Goal: Task Accomplishment & Management: Manage account settings

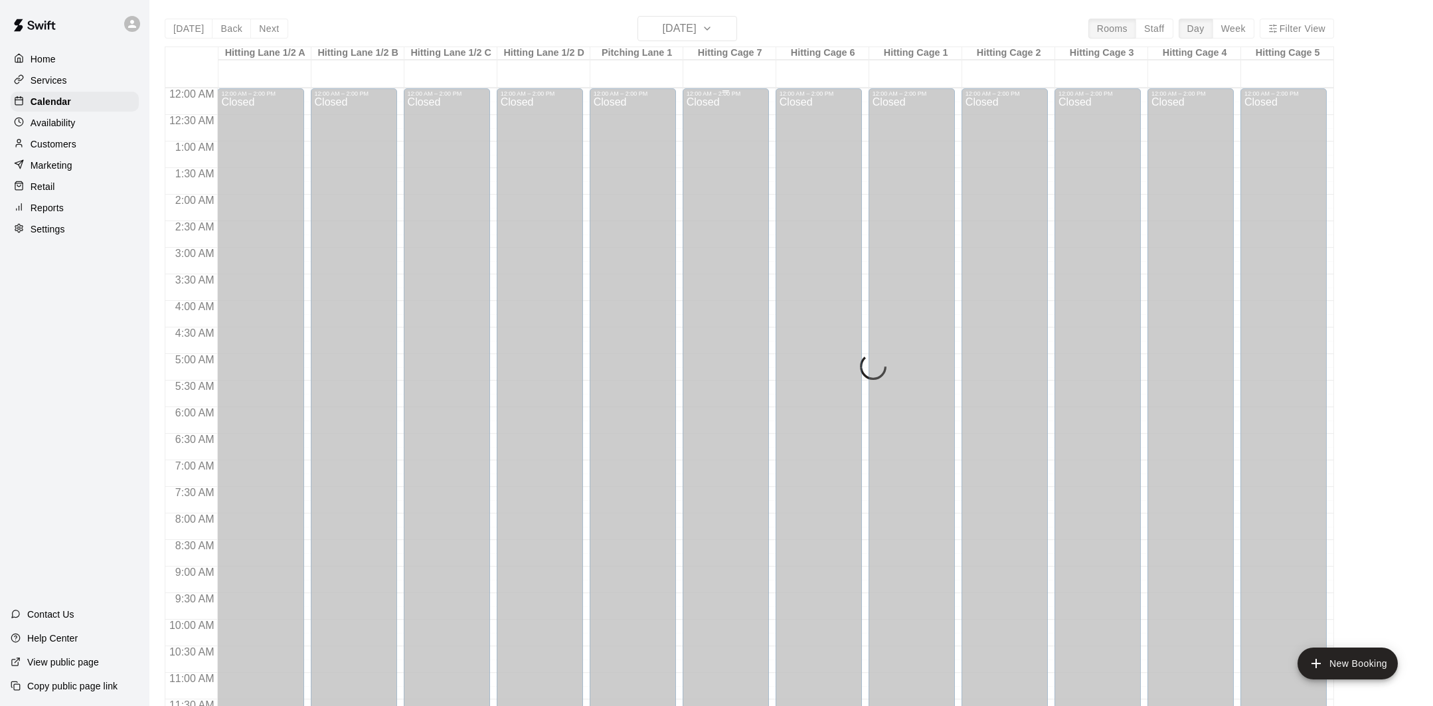
scroll to position [613, 0]
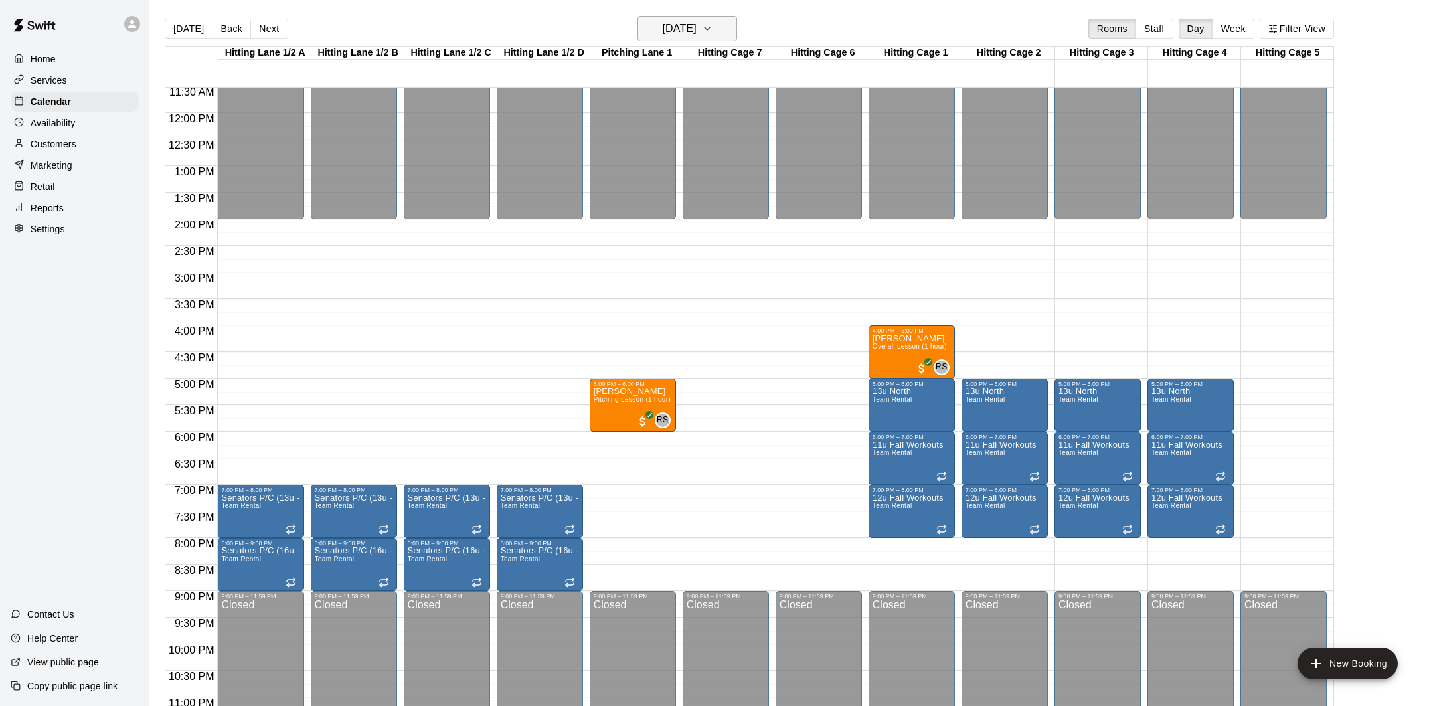
click at [697, 32] on h6 "[DATE]" at bounding box center [680, 28] width 34 height 19
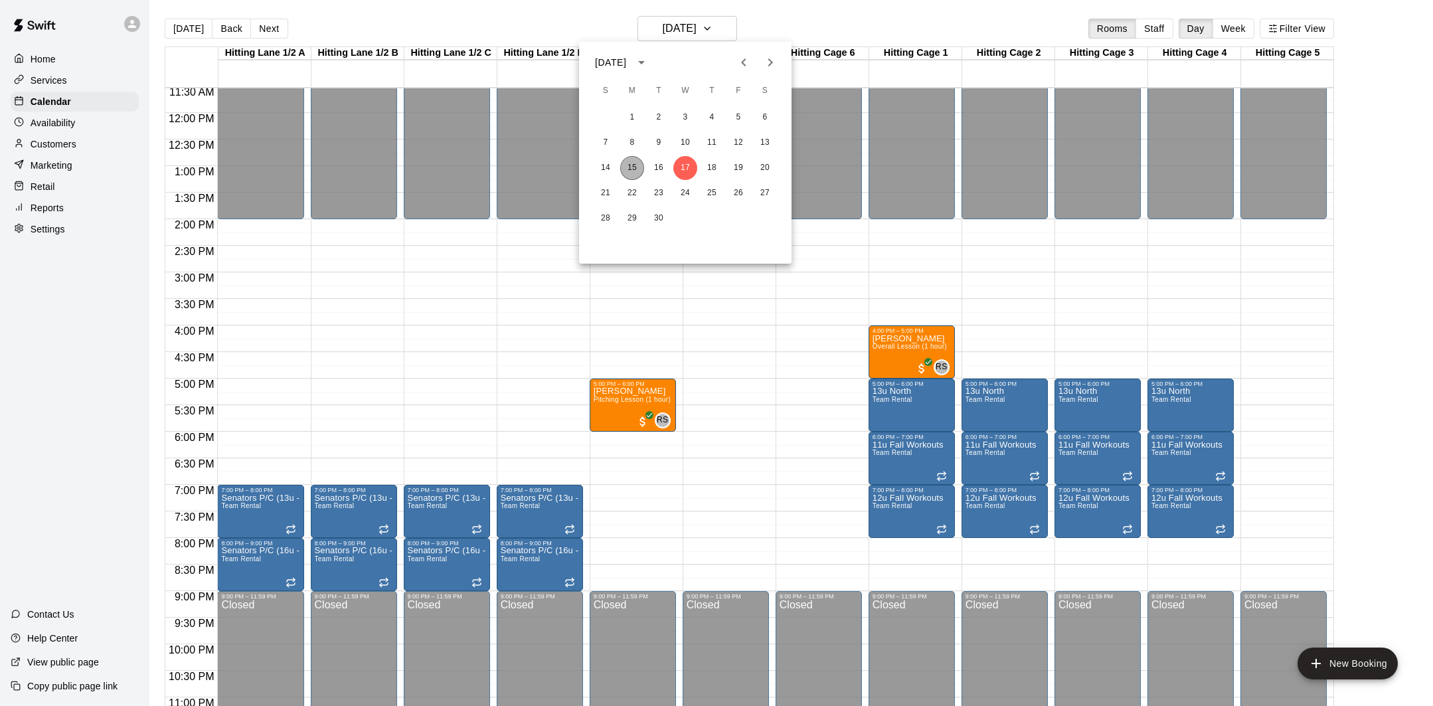
click at [626, 173] on button "15" at bounding box center [632, 168] width 24 height 24
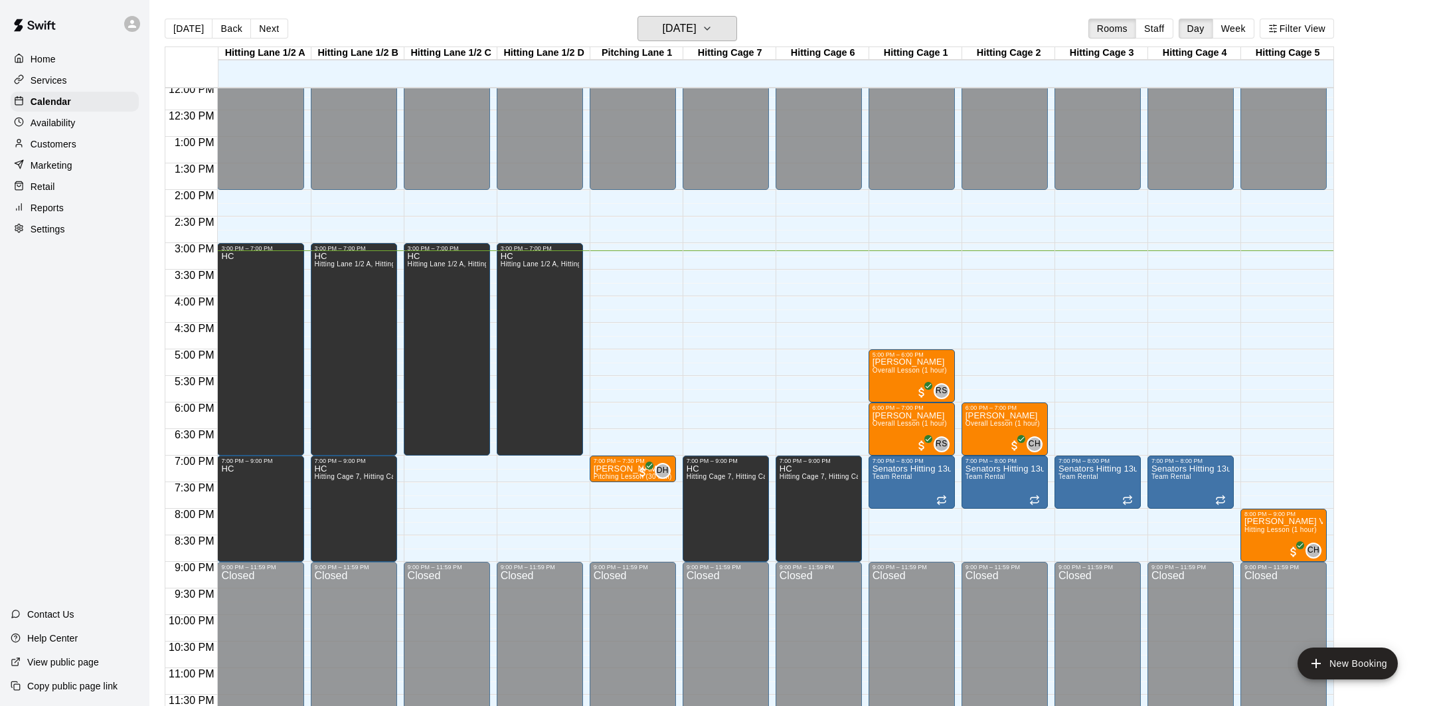
scroll to position [642, 0]
click at [493, 265] on div at bounding box center [450, 262] width 92 height 13
click at [663, 27] on h6 "[DATE]" at bounding box center [680, 28] width 34 height 19
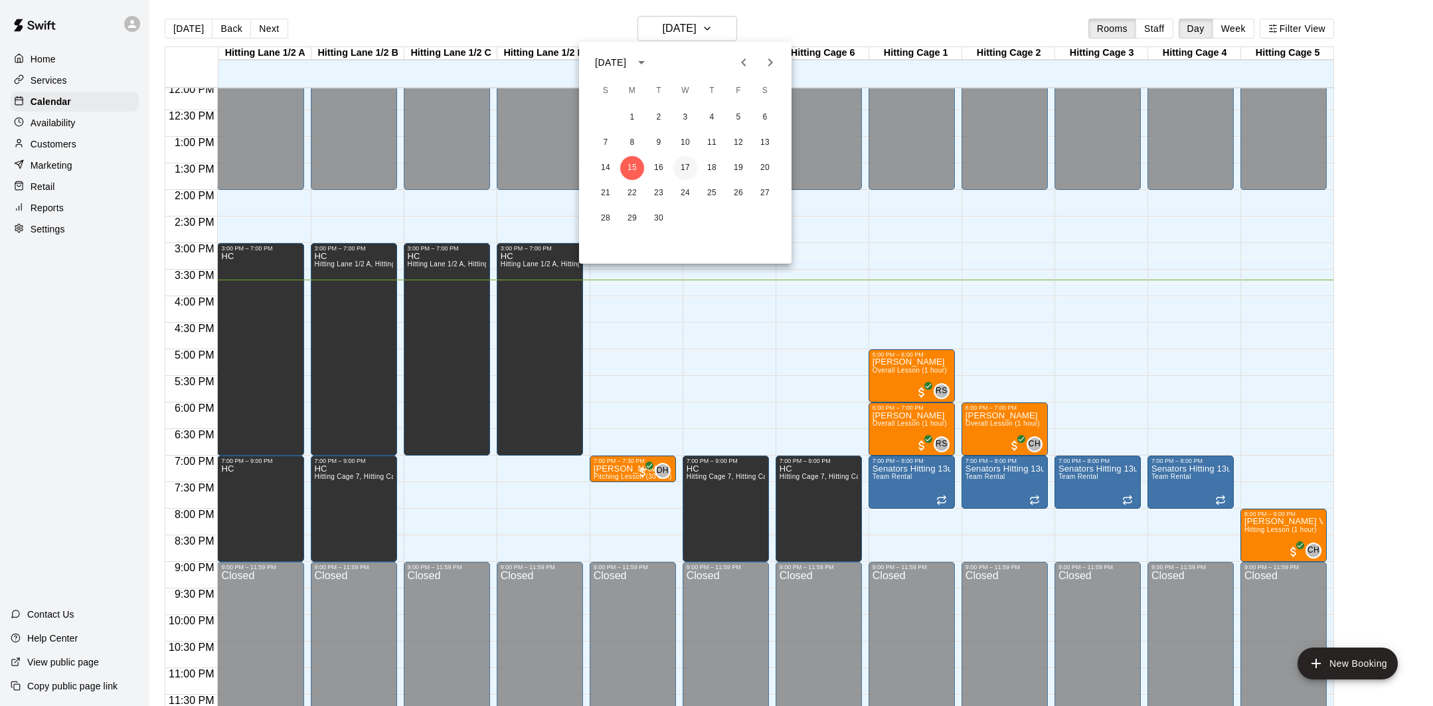
click at [683, 168] on button "17" at bounding box center [685, 168] width 24 height 24
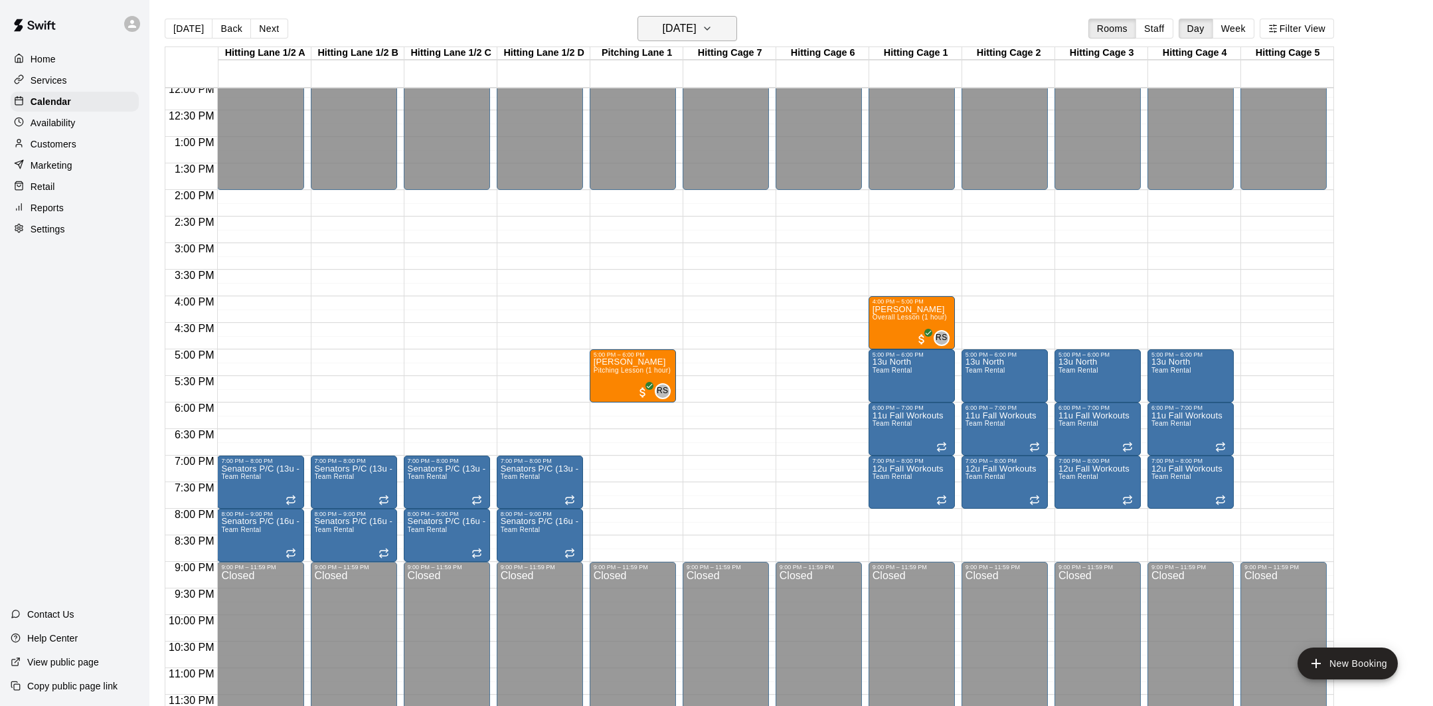
click at [697, 33] on h6 "[DATE]" at bounding box center [680, 28] width 34 height 19
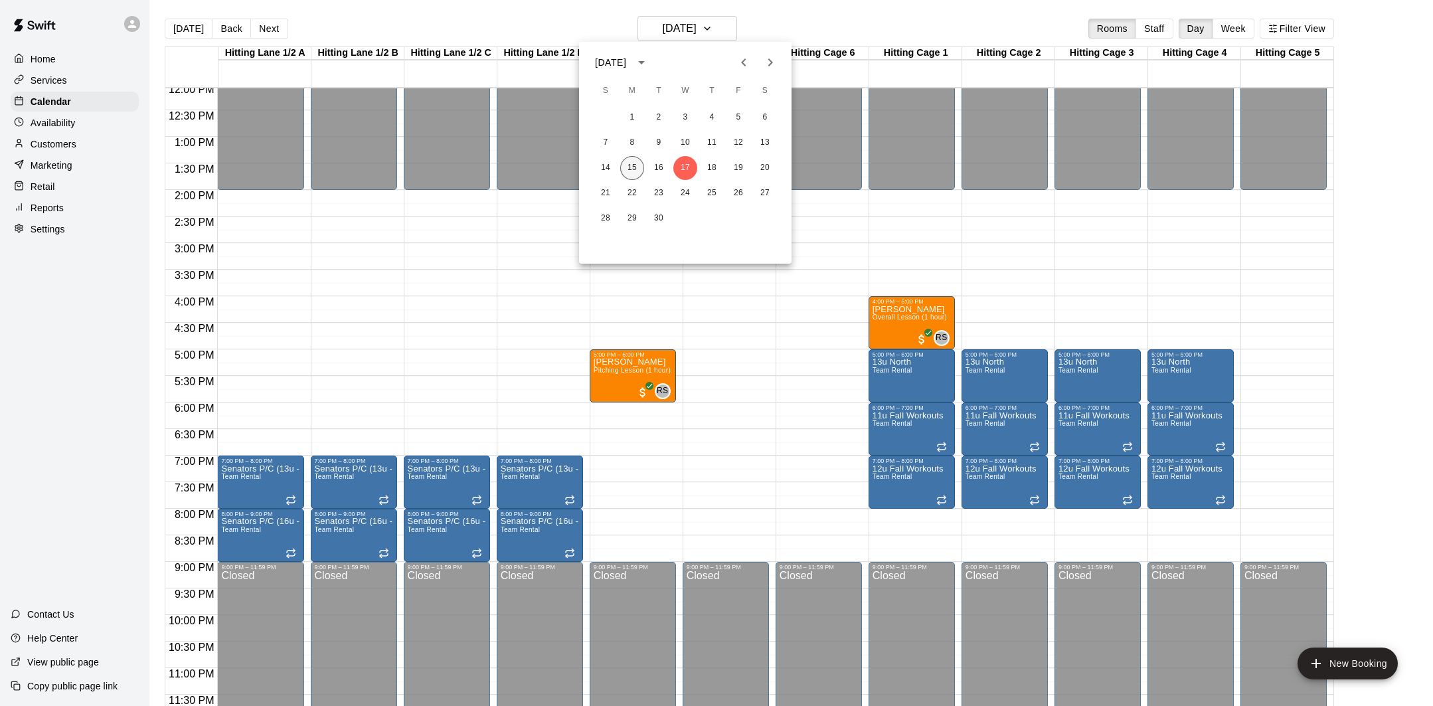
click at [637, 165] on button "15" at bounding box center [632, 168] width 24 height 24
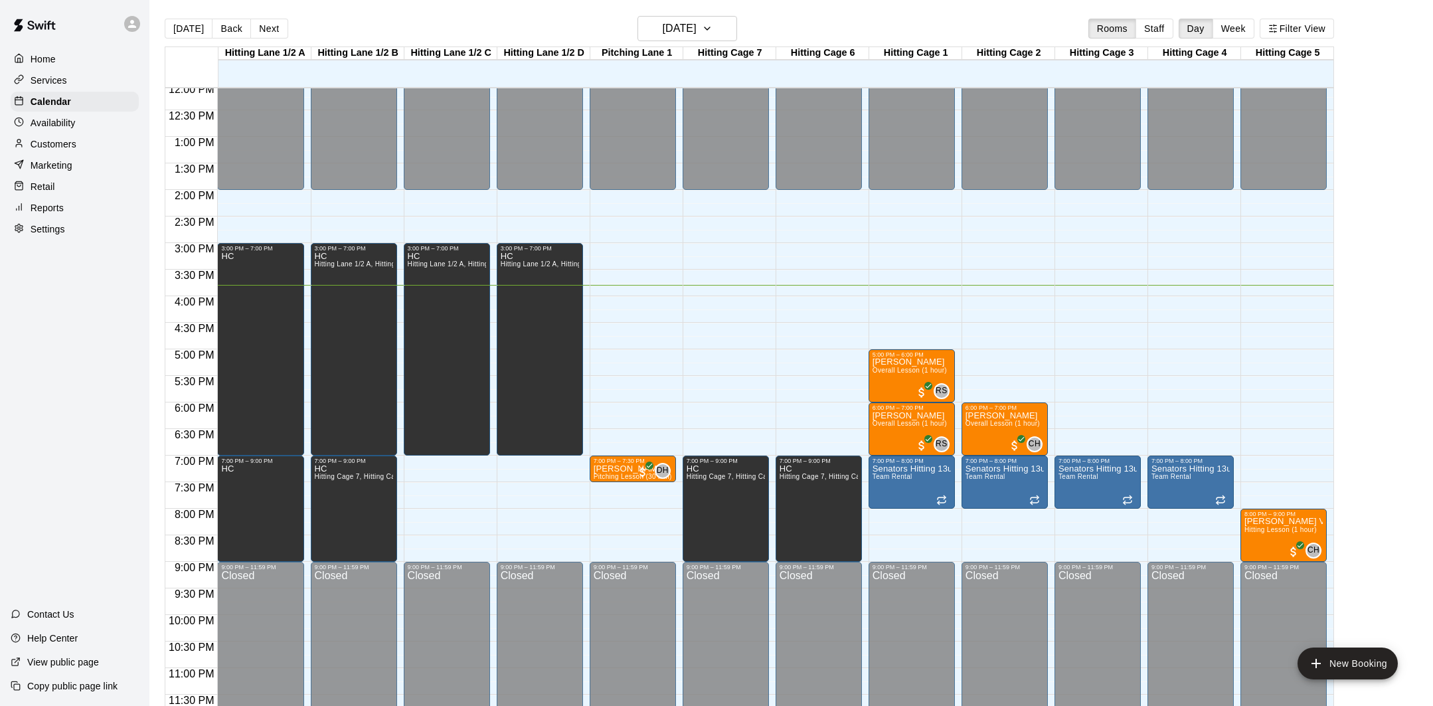
click at [88, 125] on div "Availability" at bounding box center [75, 123] width 128 height 20
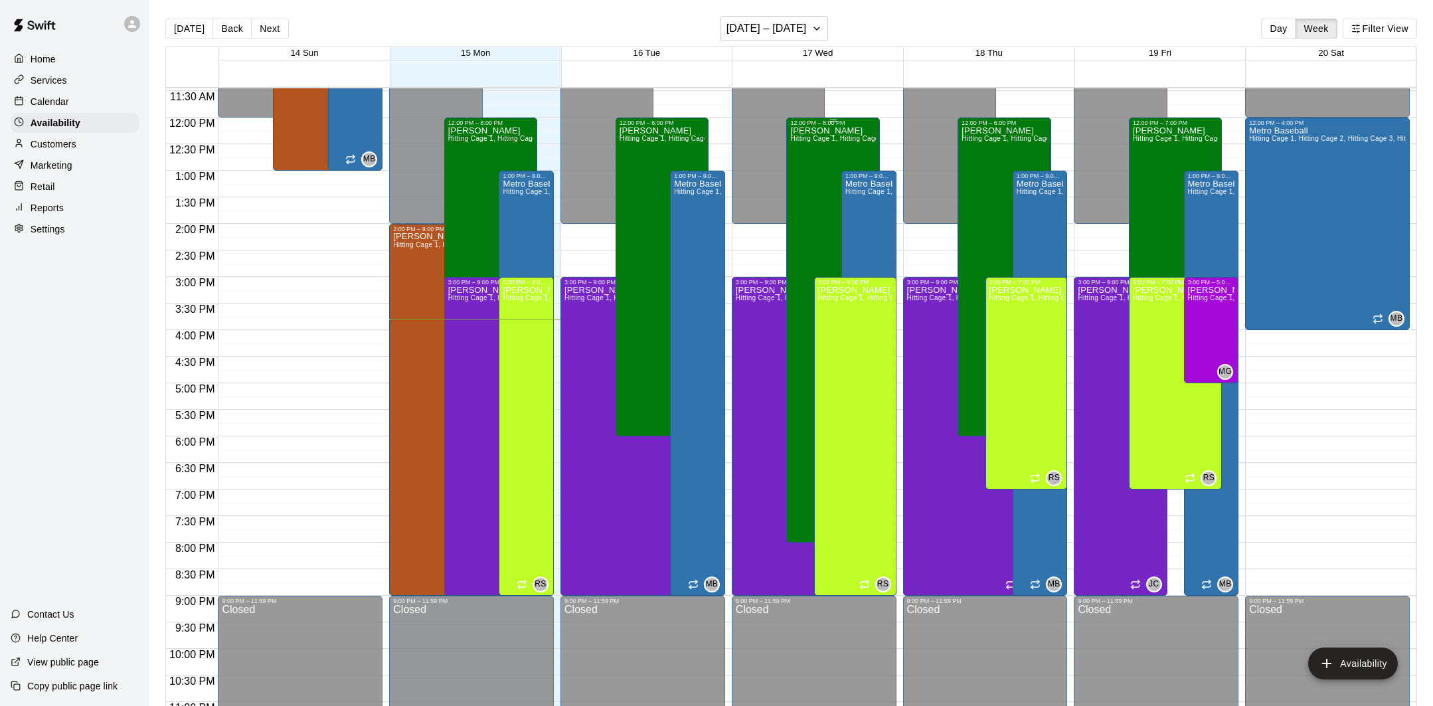
scroll to position [570, 0]
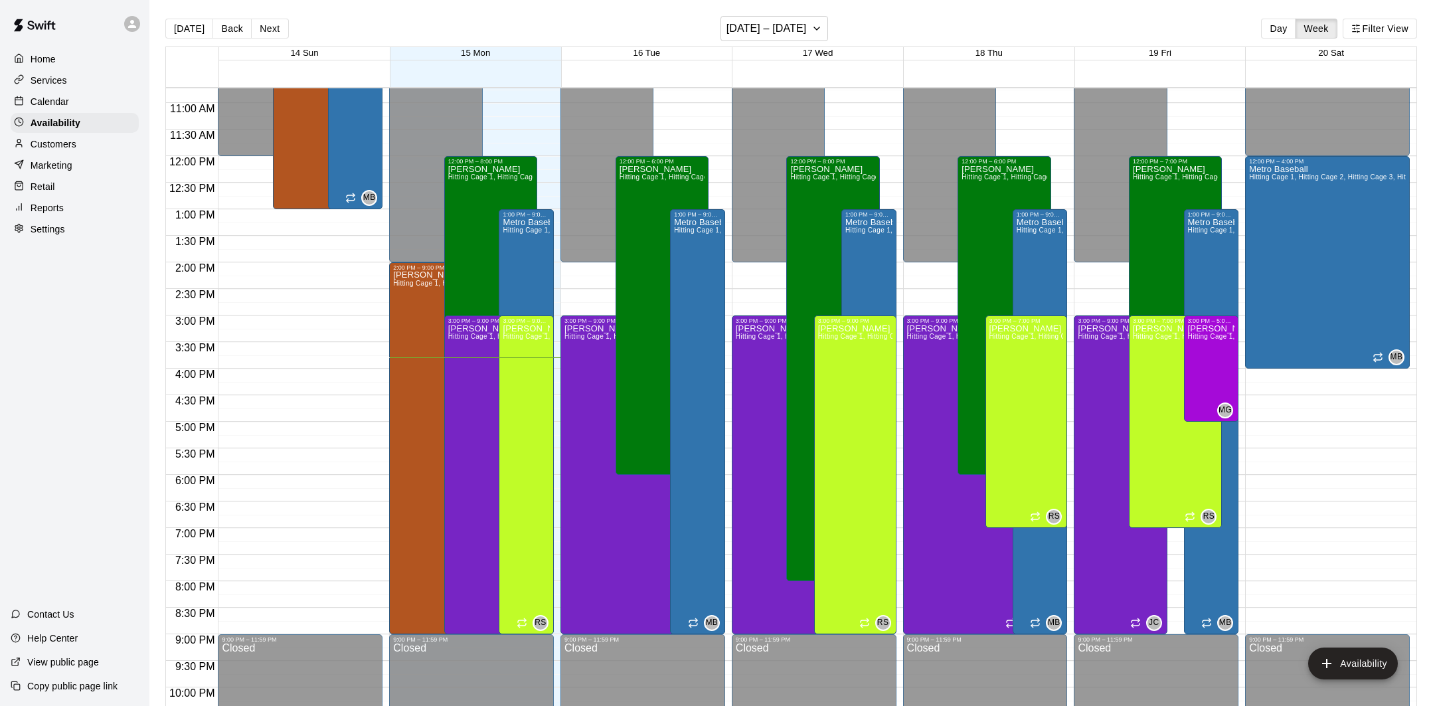
click at [64, 100] on p "Calendar" at bounding box center [50, 101] width 39 height 13
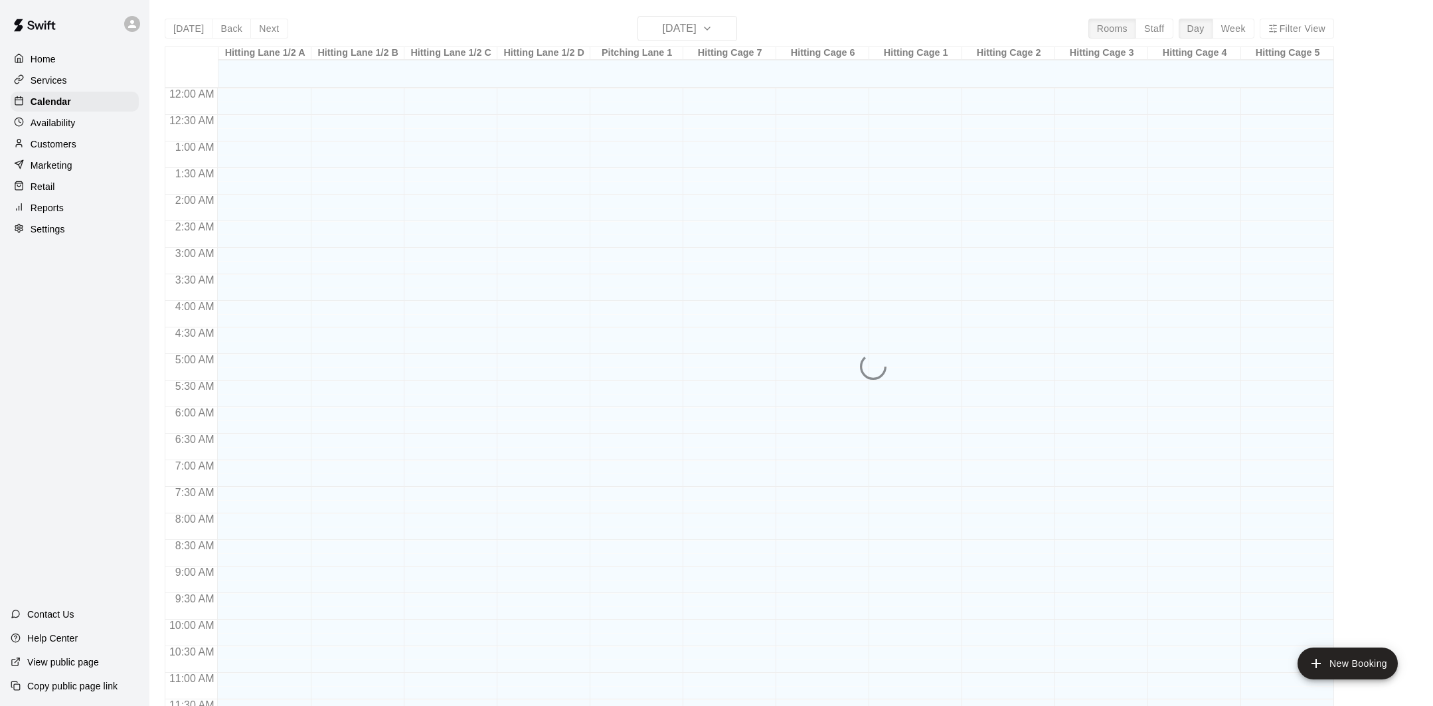
scroll to position [603, 0]
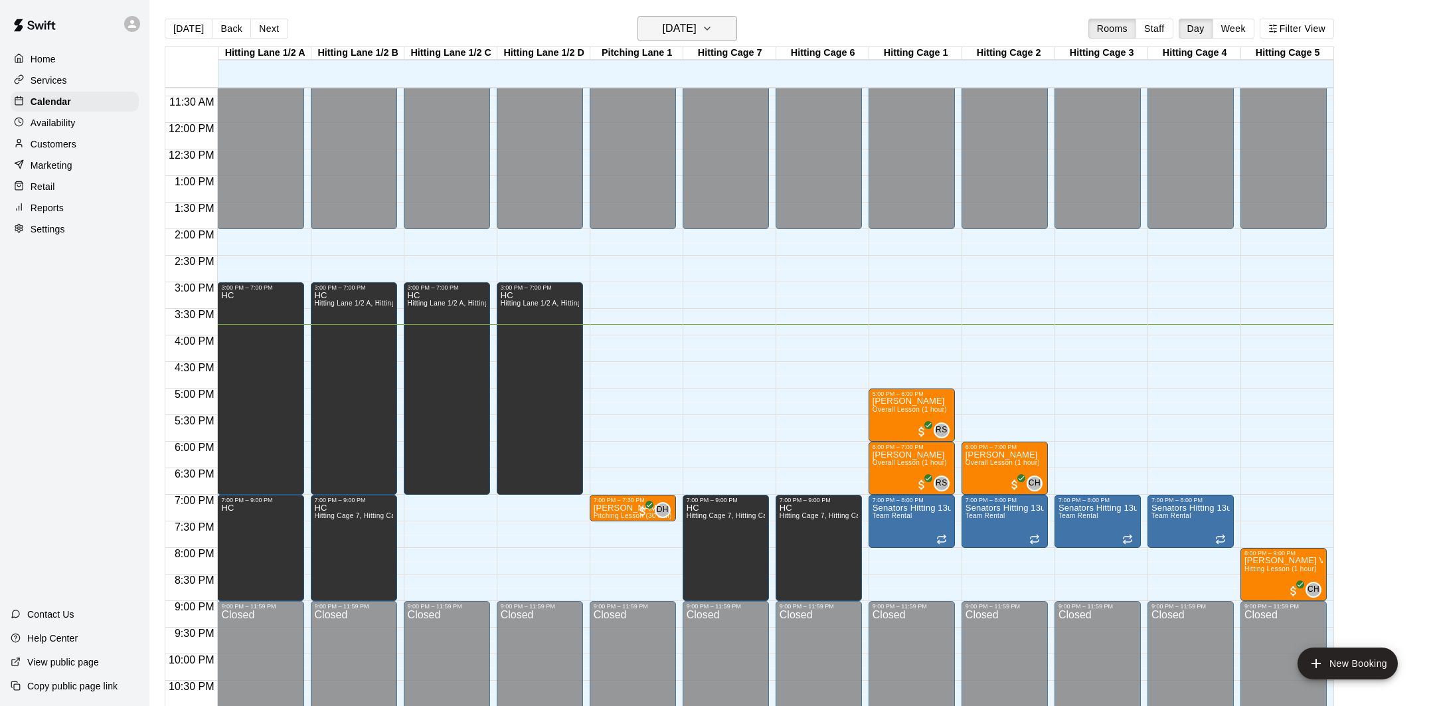
click at [670, 27] on h6 "[DATE]" at bounding box center [680, 28] width 34 height 19
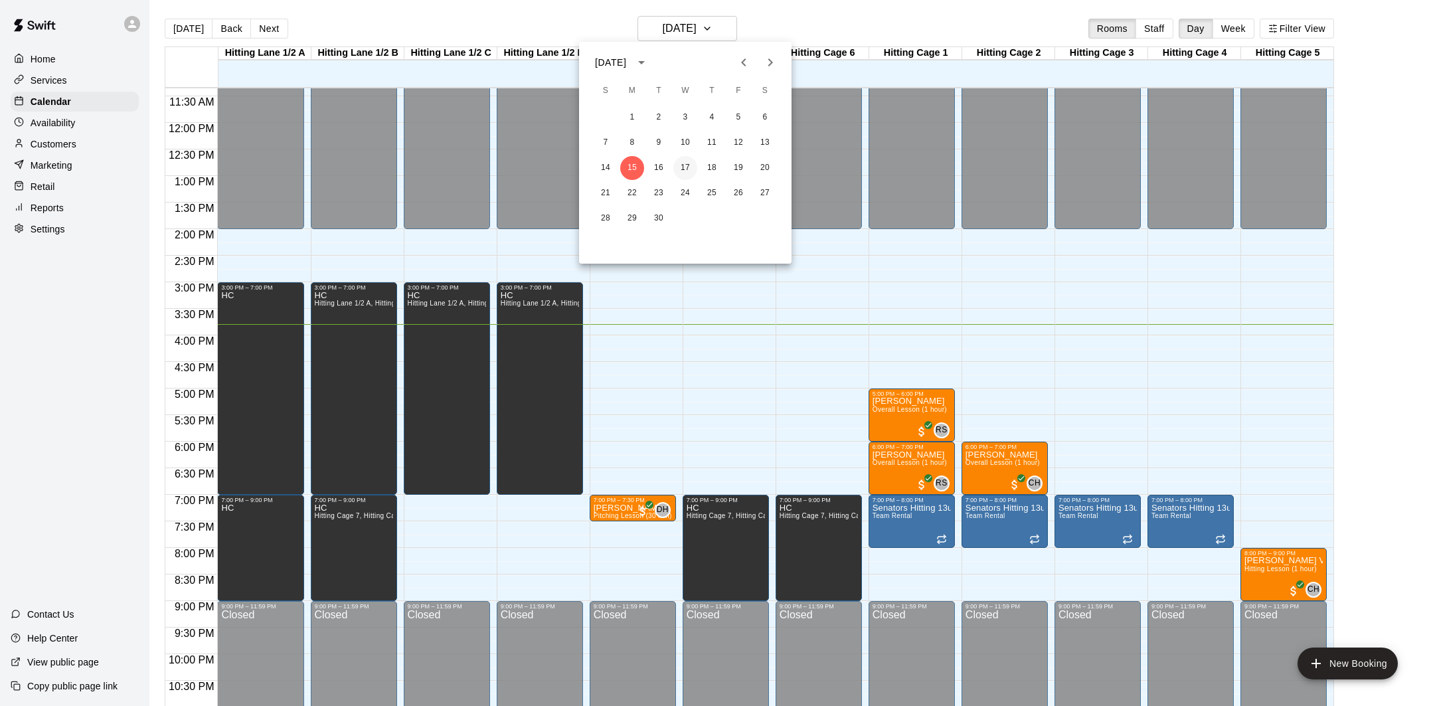
click at [680, 165] on button "17" at bounding box center [685, 168] width 24 height 24
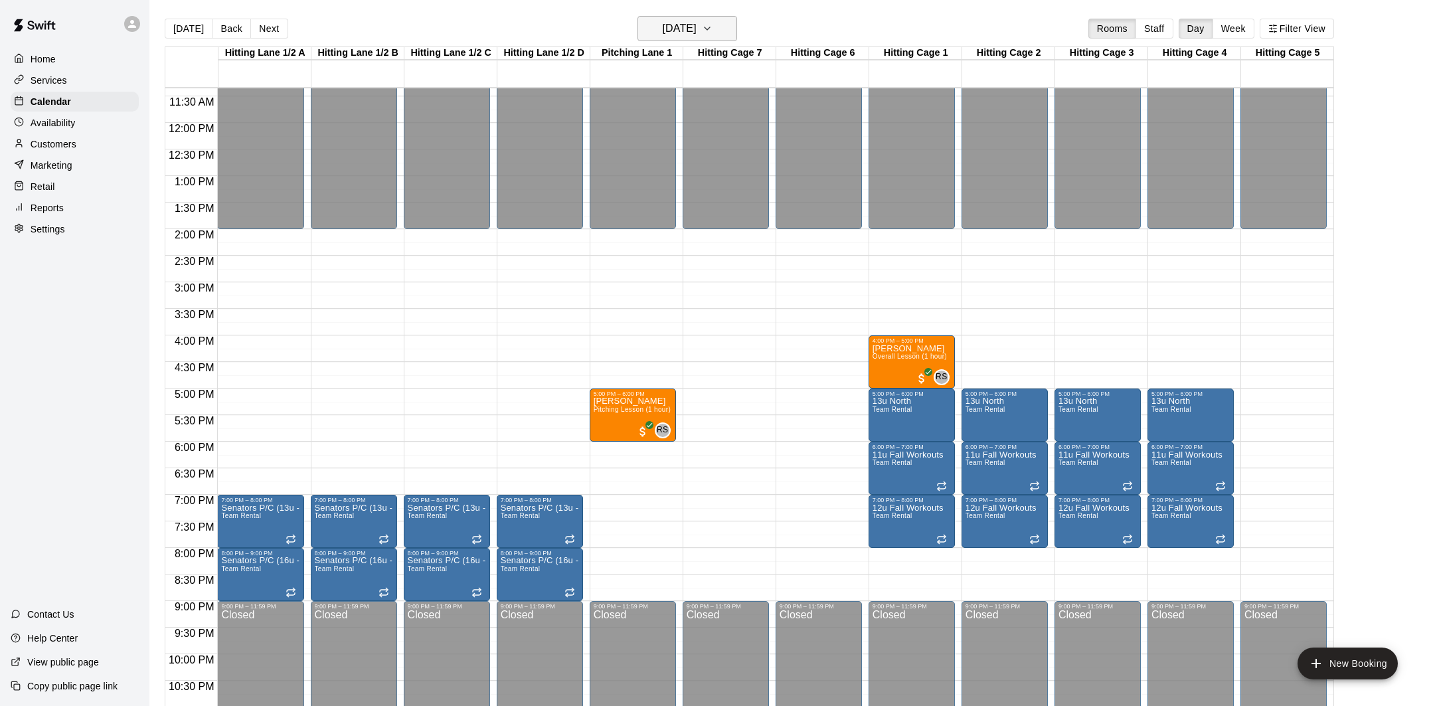
click at [663, 35] on h6 "[DATE]" at bounding box center [680, 28] width 34 height 19
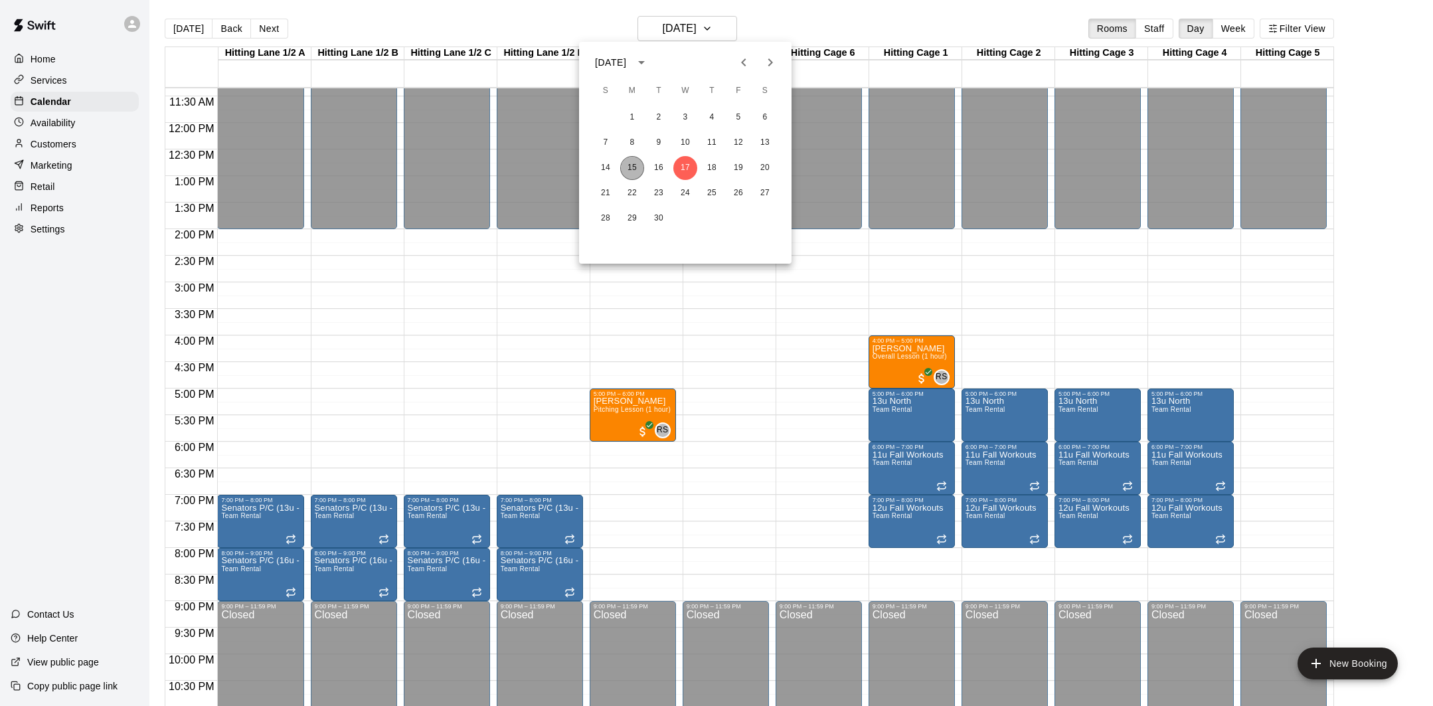
click at [627, 165] on button "15" at bounding box center [632, 168] width 24 height 24
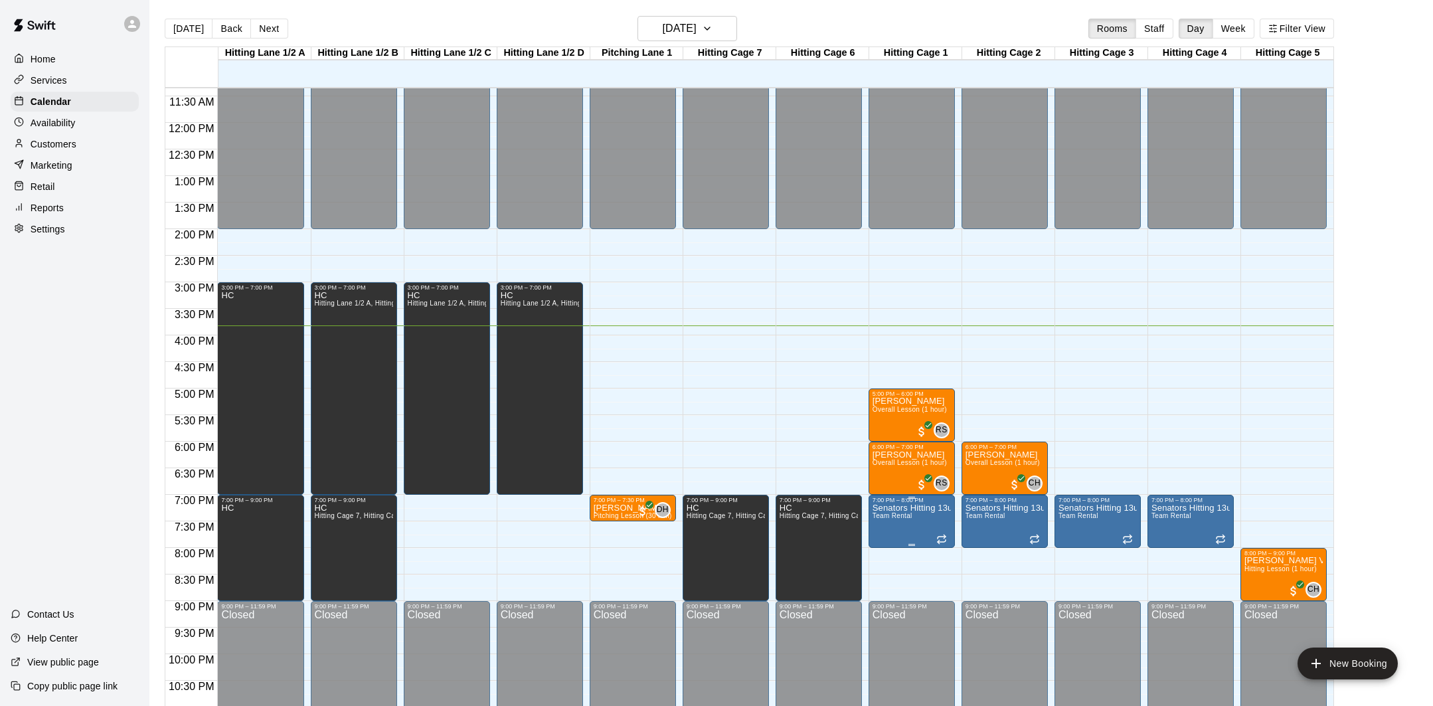
click at [905, 508] on p "Senators Hitting 13u - 15u" at bounding box center [911, 508] width 78 height 0
click at [889, 552] on img "edit" at bounding box center [885, 553] width 15 height 15
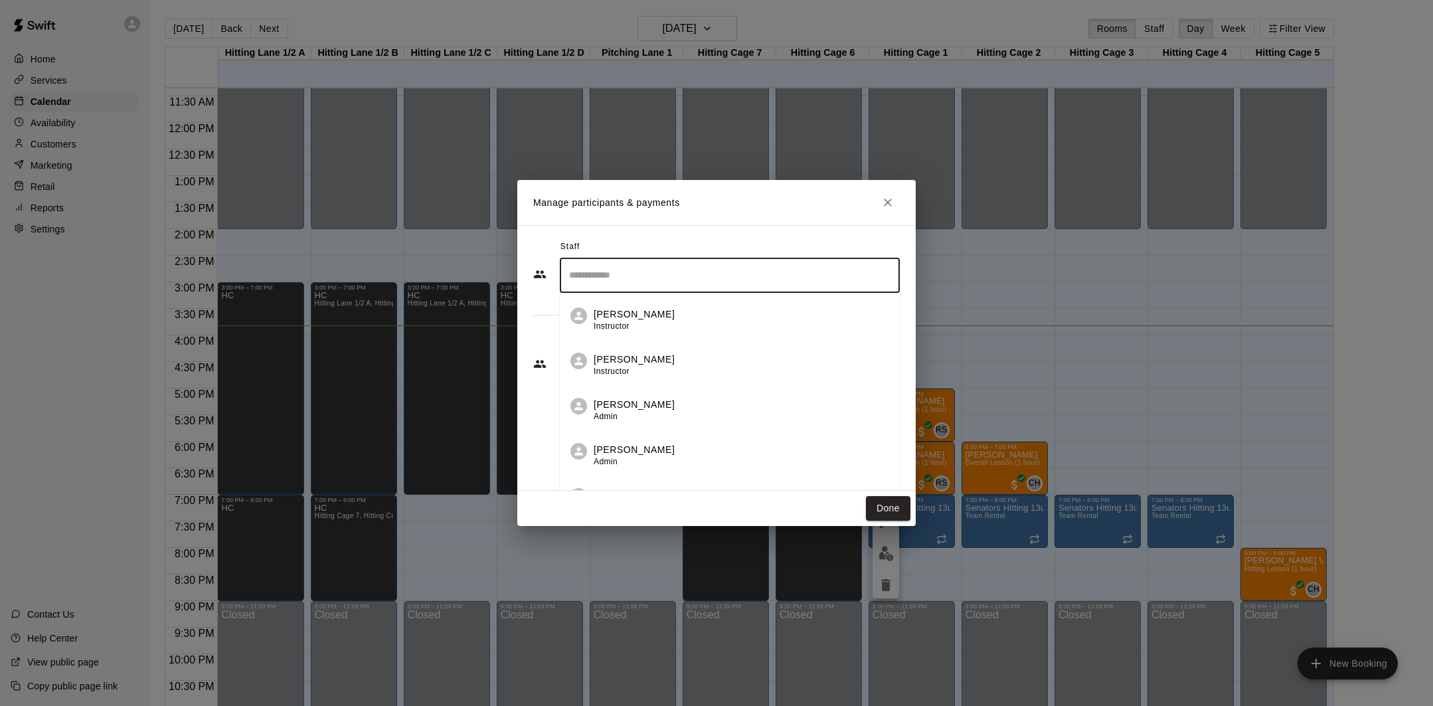
click at [685, 280] on input "Search staff" at bounding box center [730, 275] width 328 height 23
click at [710, 402] on div "[PERSON_NAME] Staff" at bounding box center [741, 411] width 295 height 26
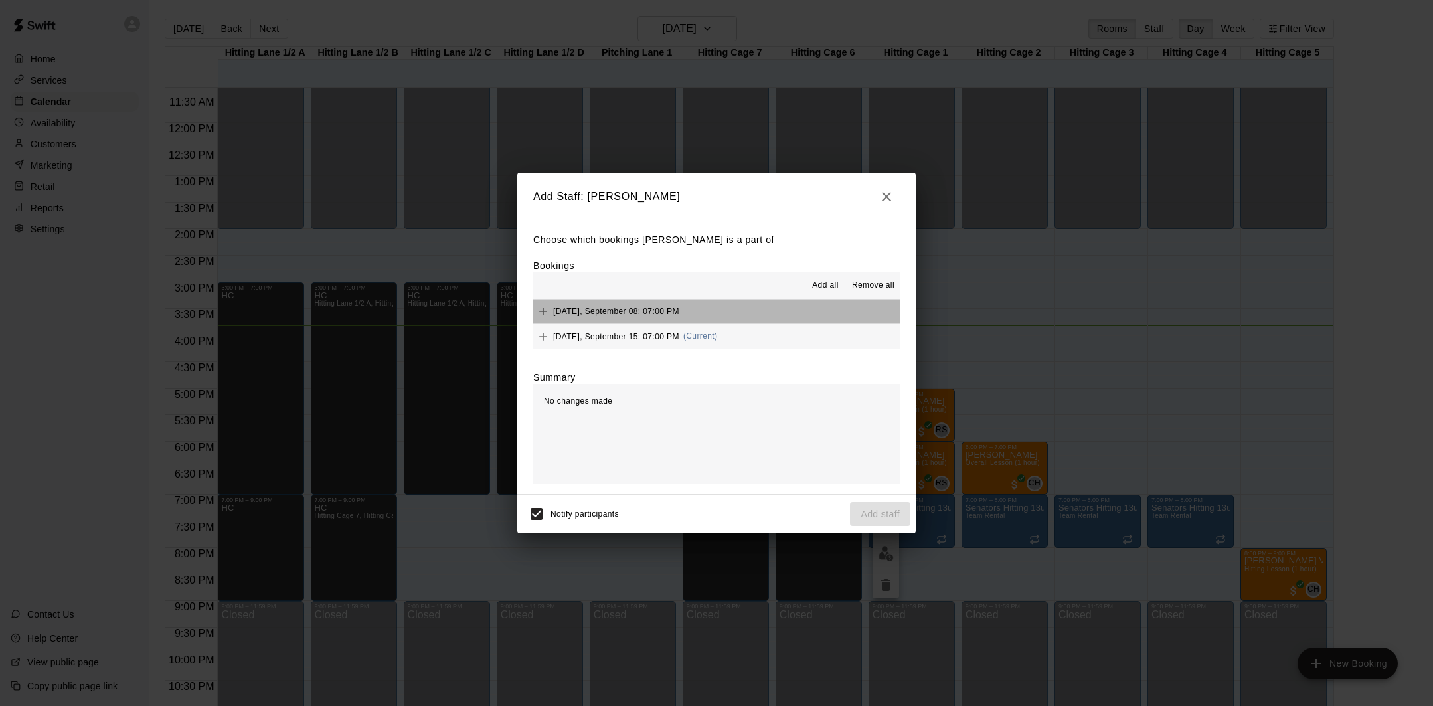
click at [554, 310] on span "[DATE], September 08: 07:00 PM" at bounding box center [616, 310] width 126 height 9
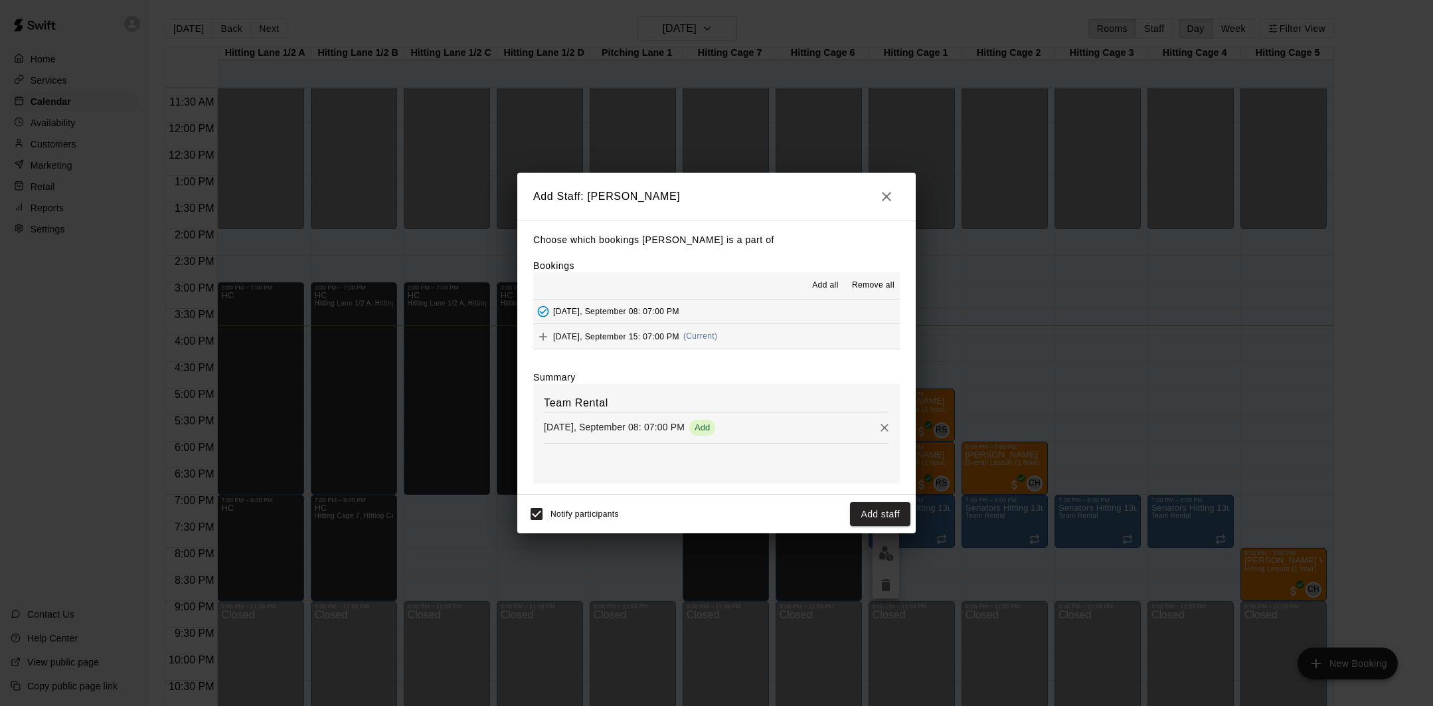
click at [551, 312] on button "Added - Collect Payment" at bounding box center [543, 311] width 20 height 20
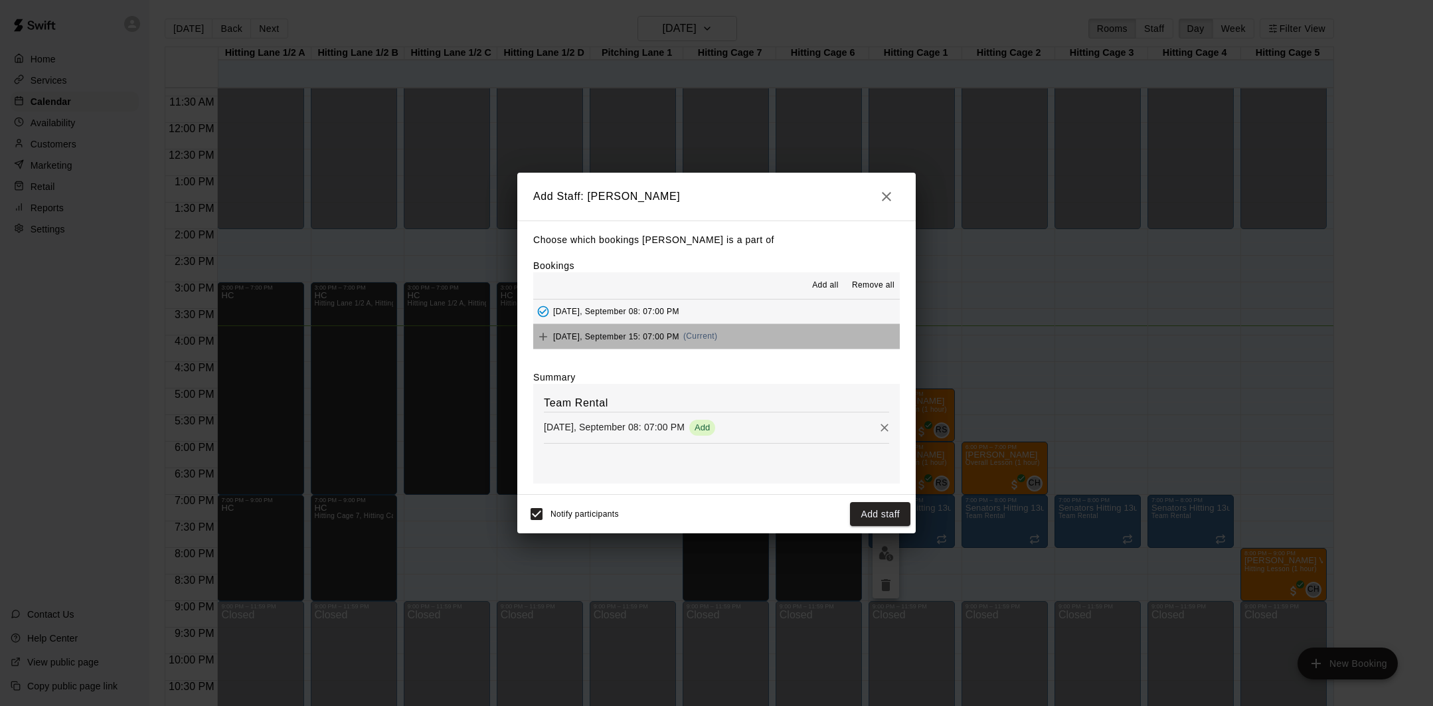
click at [570, 339] on span "[DATE], September 15: 07:00 PM" at bounding box center [616, 335] width 126 height 9
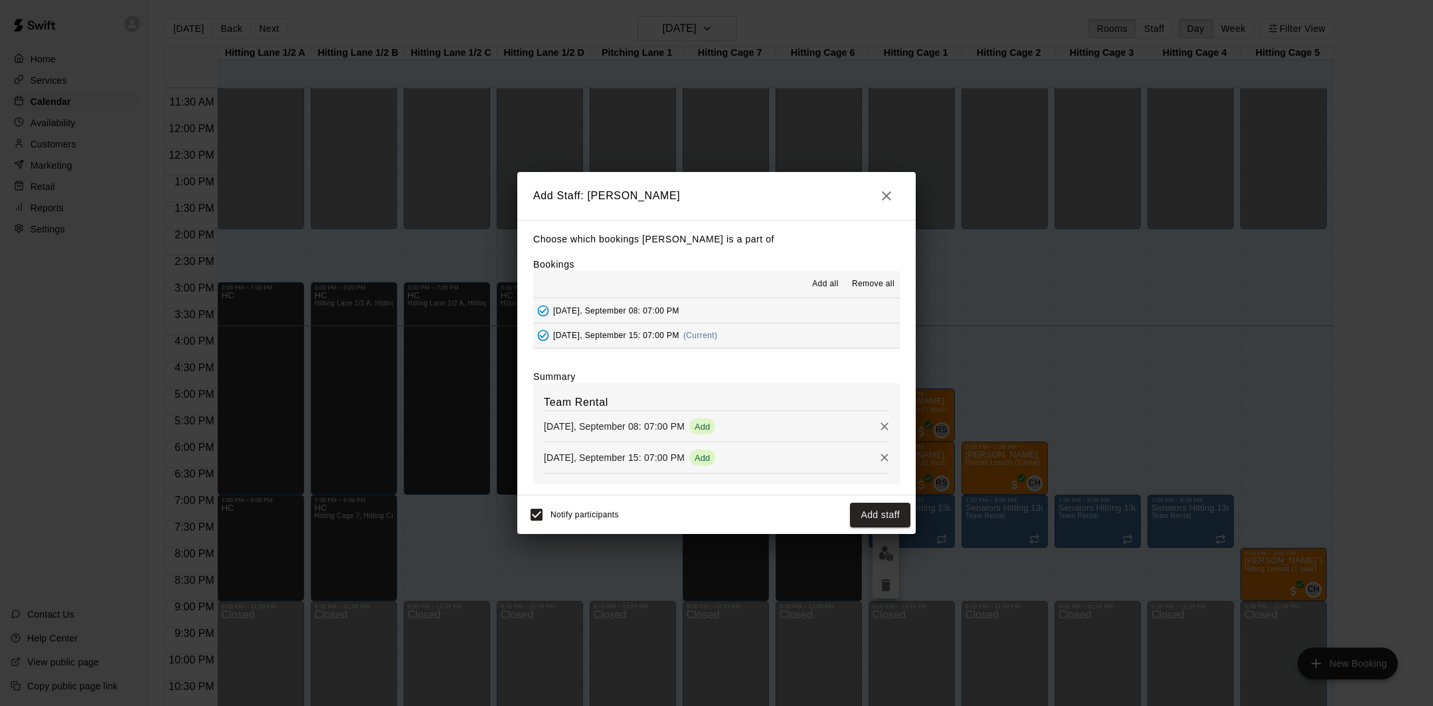
click at [569, 305] on span "[DATE], September 08: 07:00 PM" at bounding box center [616, 309] width 126 height 9
click at [874, 288] on span "Remove all" at bounding box center [873, 284] width 42 height 13
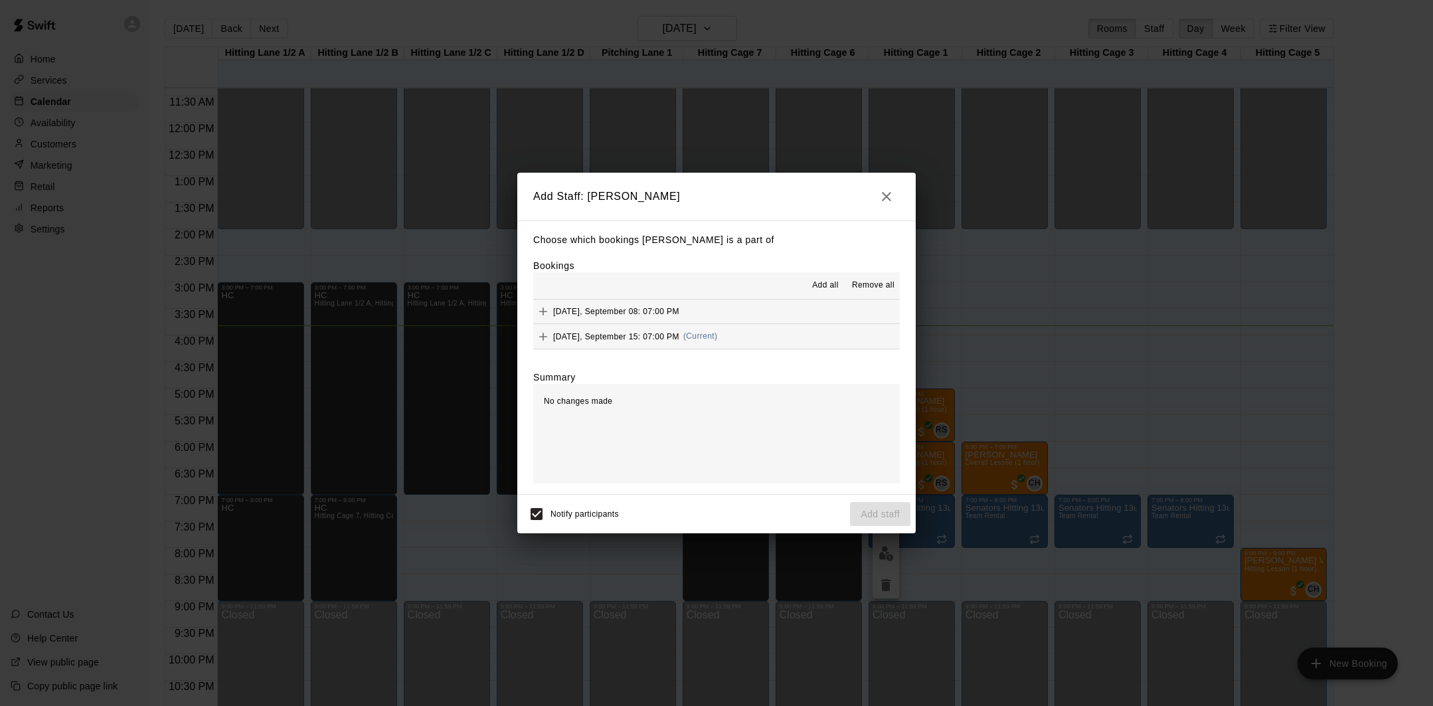
click at [626, 333] on span "[DATE], September 15: 07:00 PM" at bounding box center [616, 335] width 126 height 9
click at [882, 519] on button "Add staff" at bounding box center [880, 514] width 60 height 25
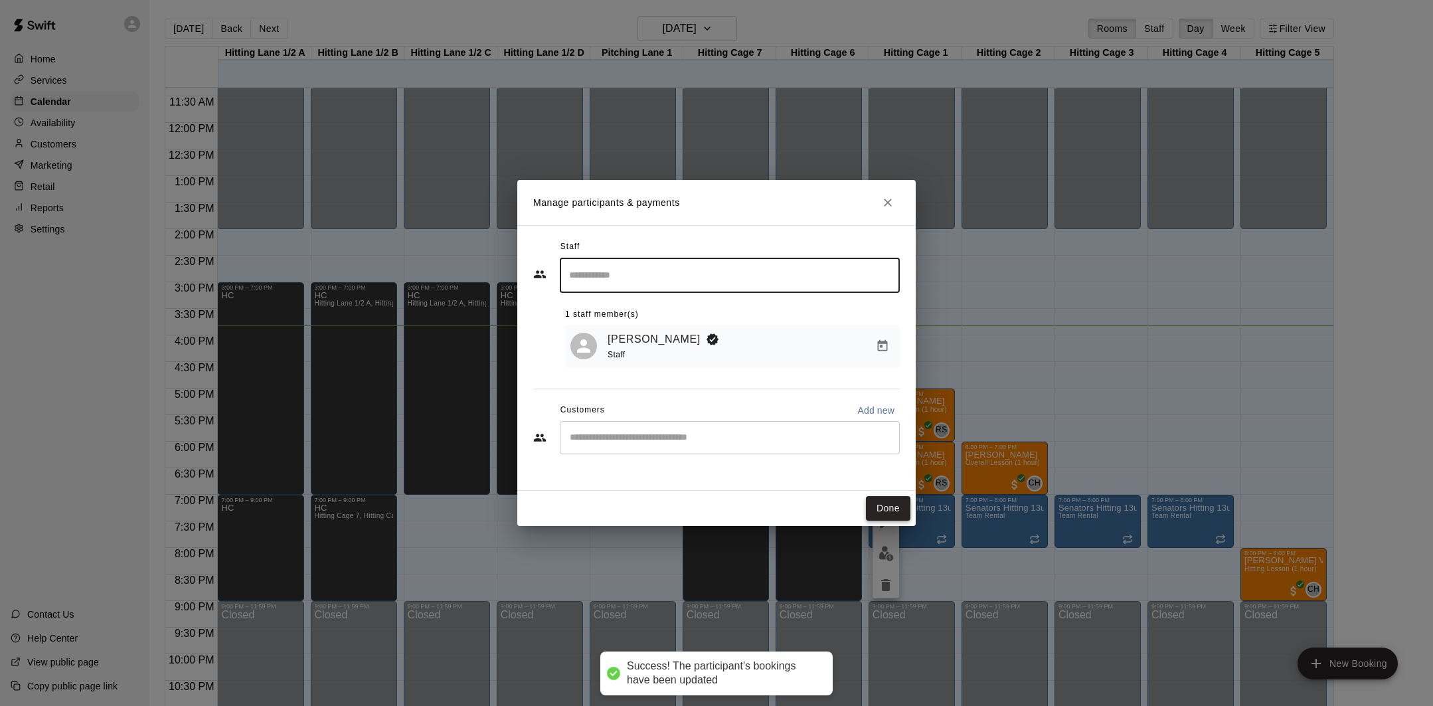
click at [889, 515] on button "Done" at bounding box center [888, 508] width 44 height 25
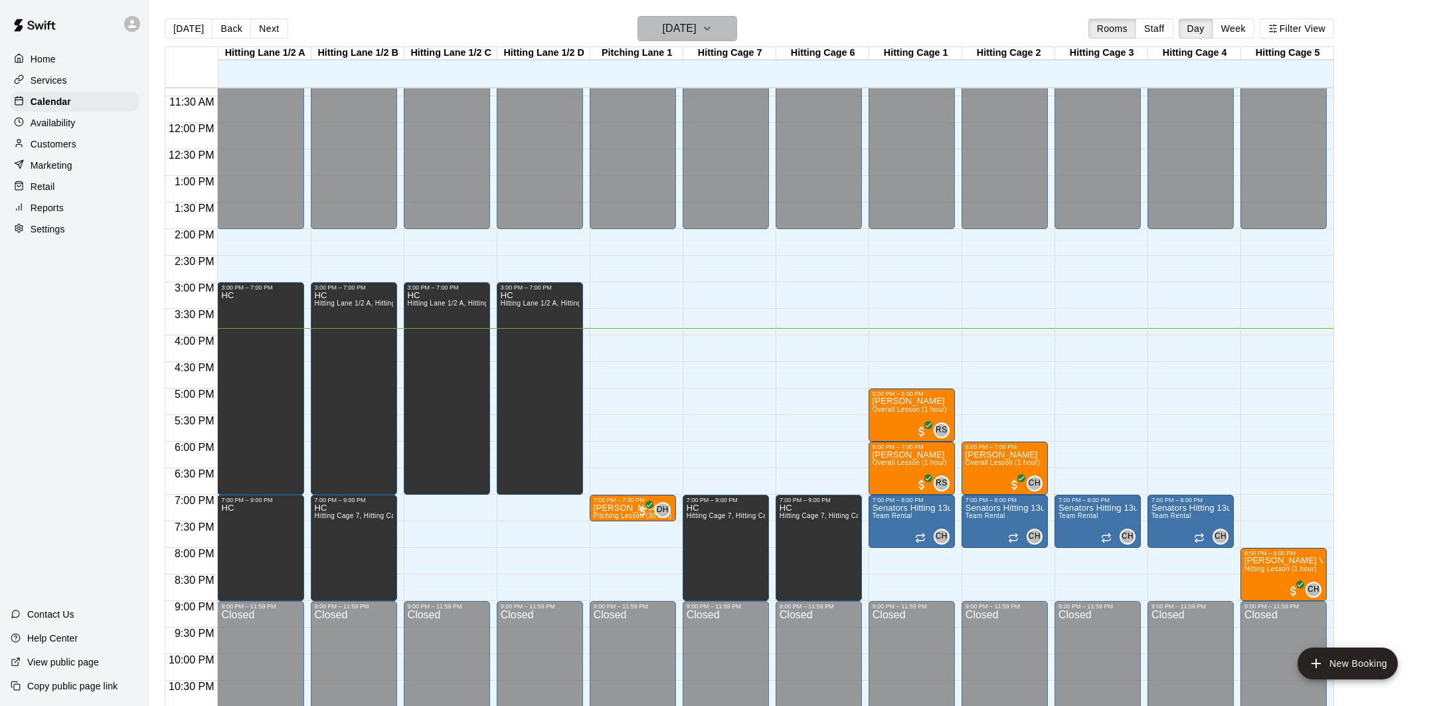
click at [683, 27] on h6 "[DATE]" at bounding box center [680, 28] width 34 height 19
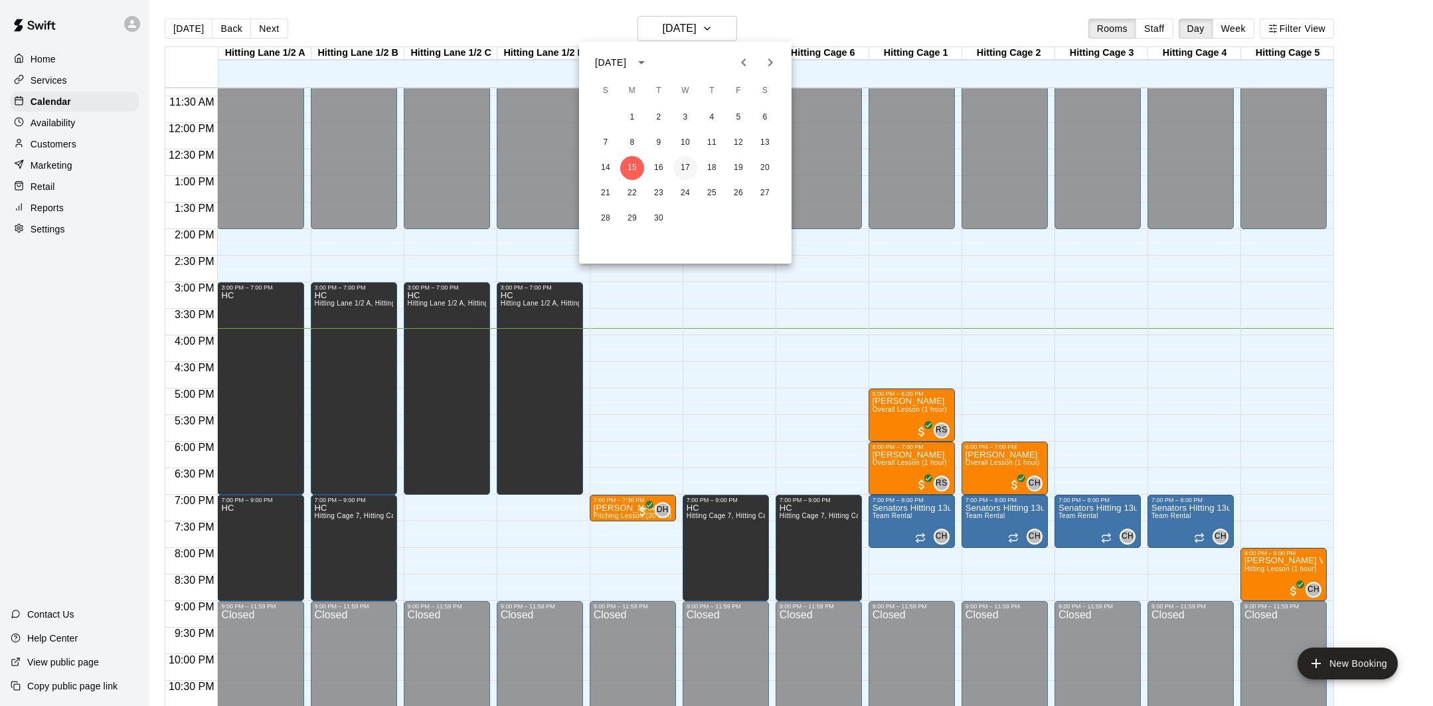
click at [681, 167] on button "17" at bounding box center [685, 168] width 24 height 24
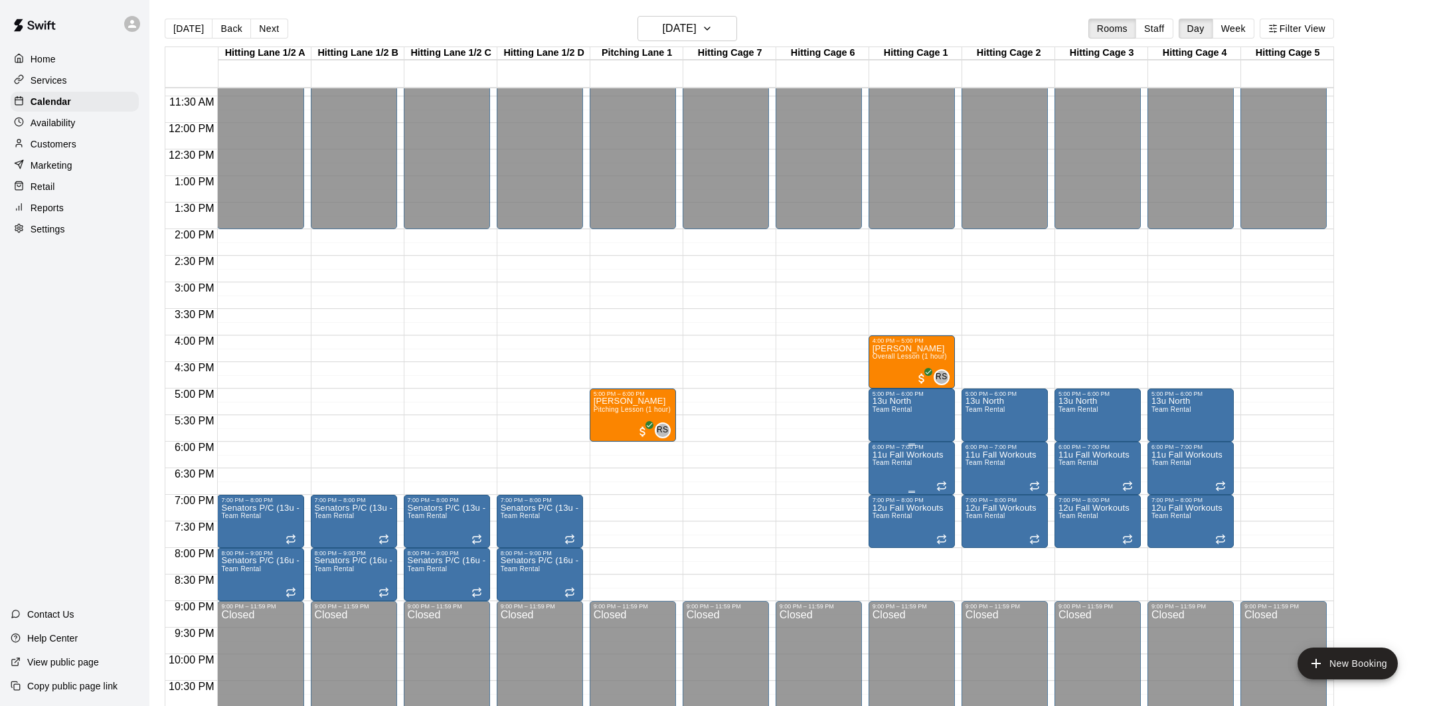
click at [917, 455] on p "11u Fall Workouts" at bounding box center [907, 455] width 71 height 0
click at [882, 499] on img "edit" at bounding box center [885, 500] width 15 height 15
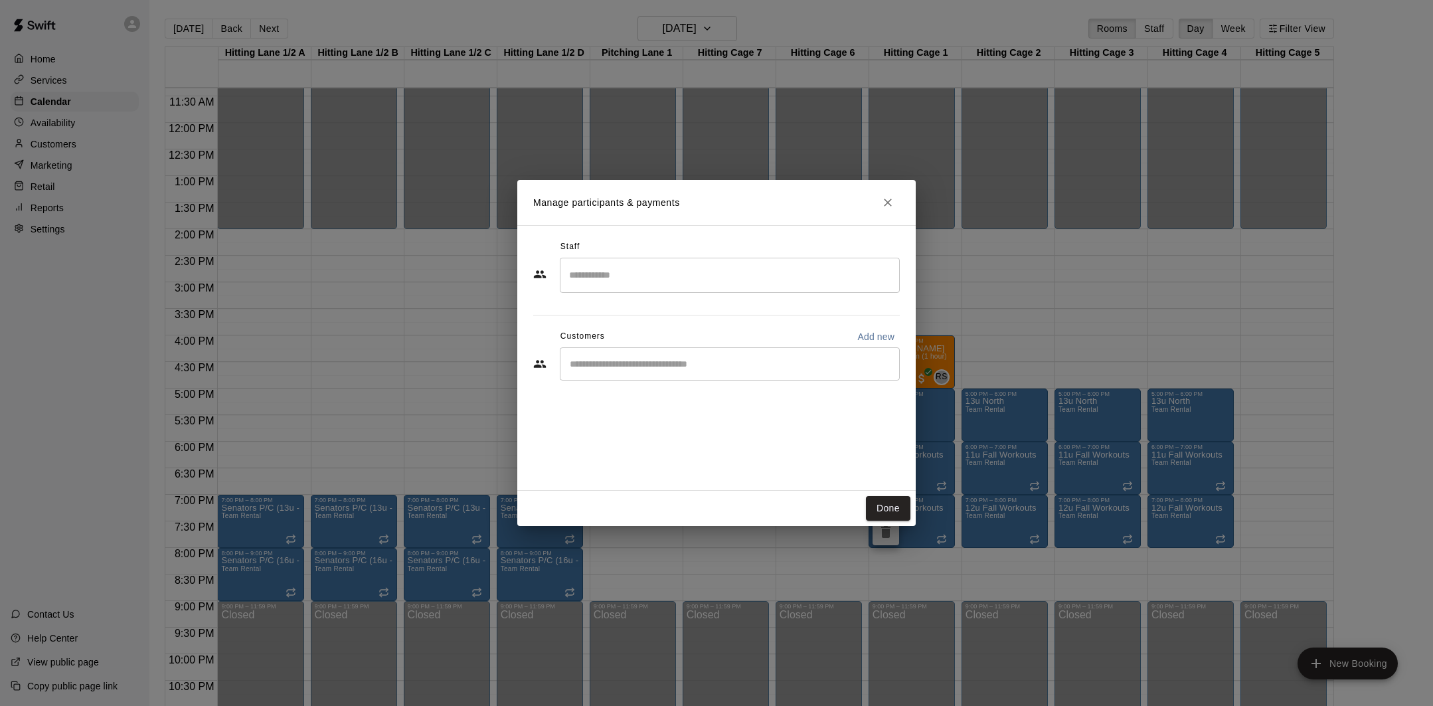
click at [742, 287] on div "​" at bounding box center [730, 275] width 340 height 35
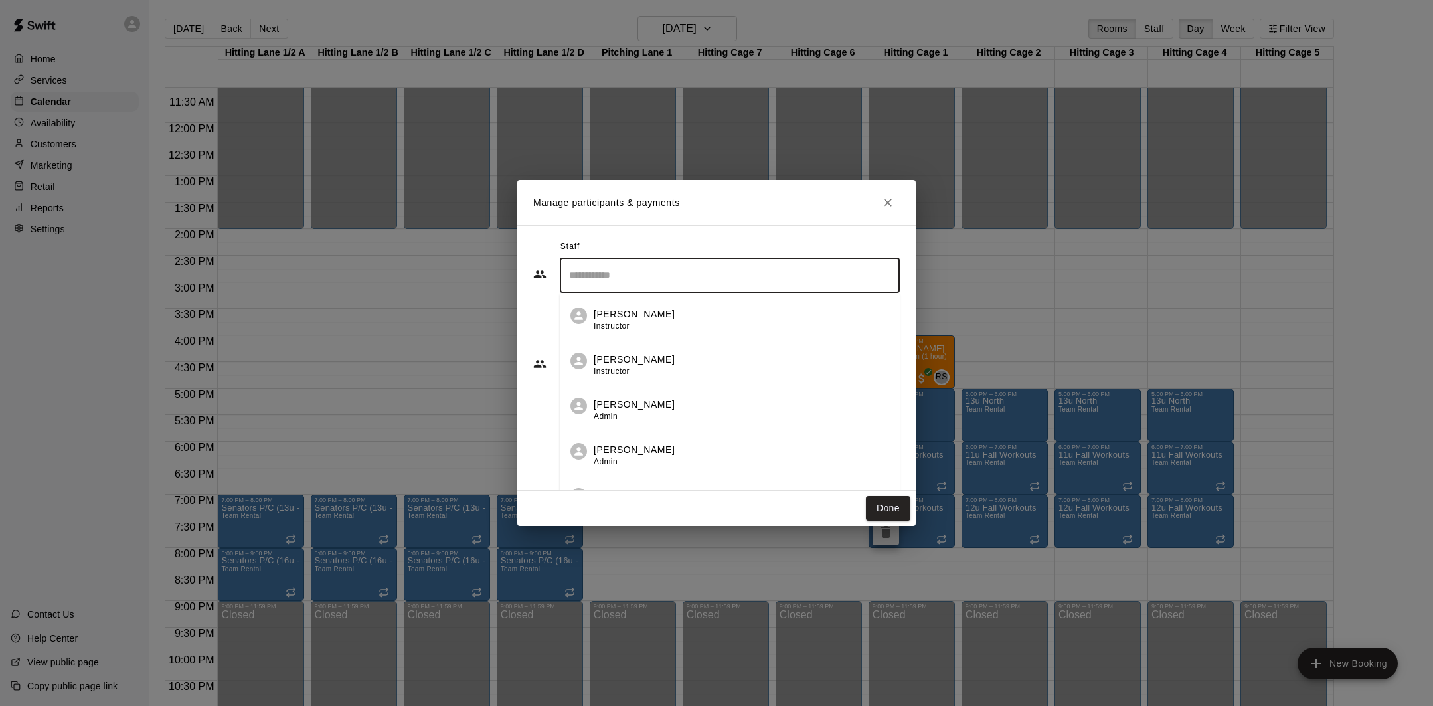
click at [724, 369] on div "[PERSON_NAME] Instructor" at bounding box center [741, 366] width 295 height 26
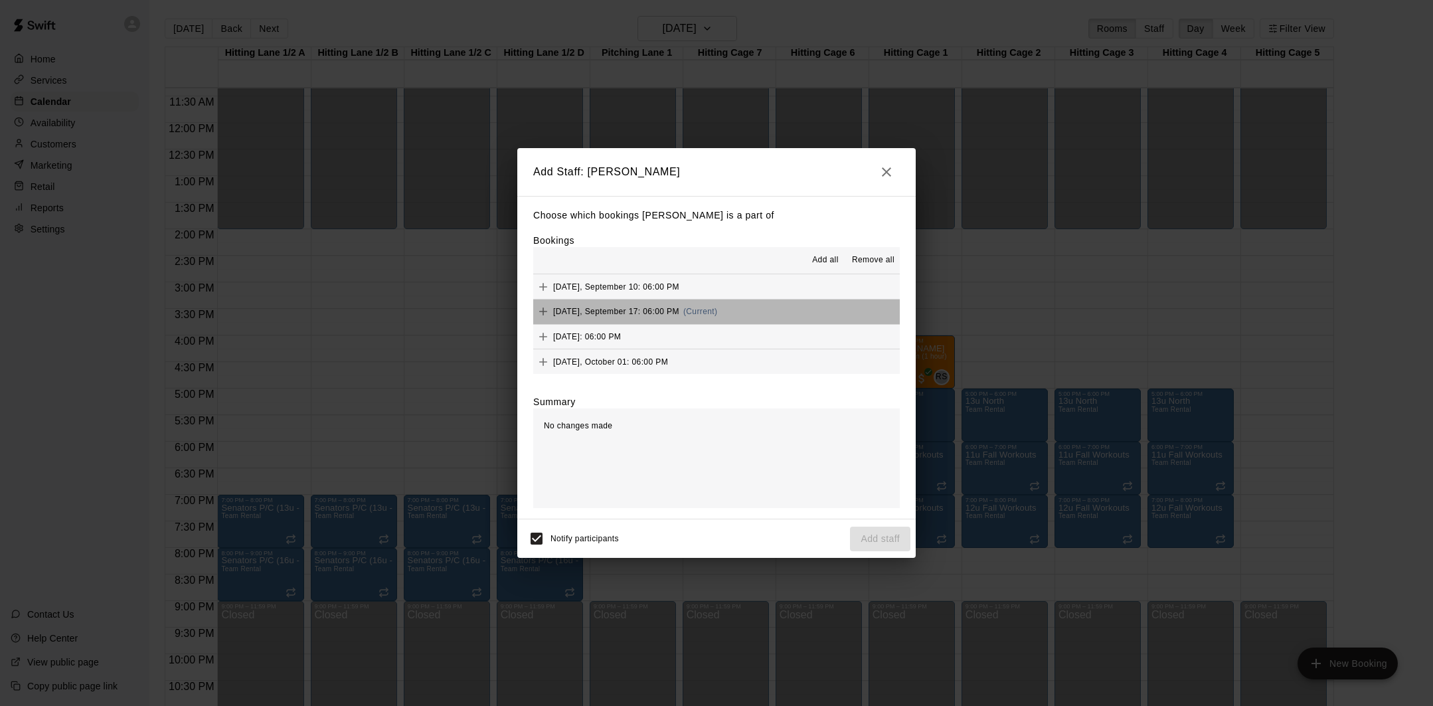
click at [600, 312] on span "[DATE], September 17: 06:00 PM" at bounding box center [616, 311] width 126 height 9
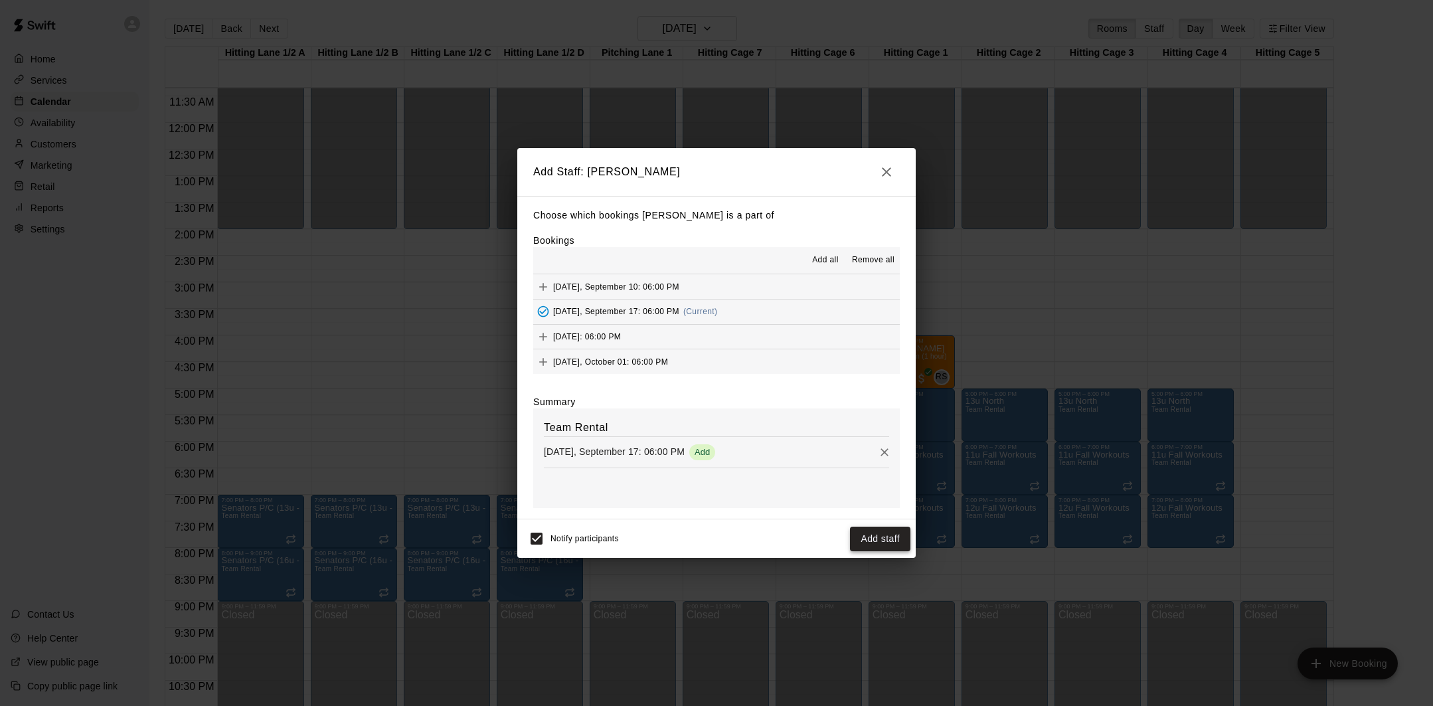
click at [871, 536] on button "Add staff" at bounding box center [880, 539] width 60 height 25
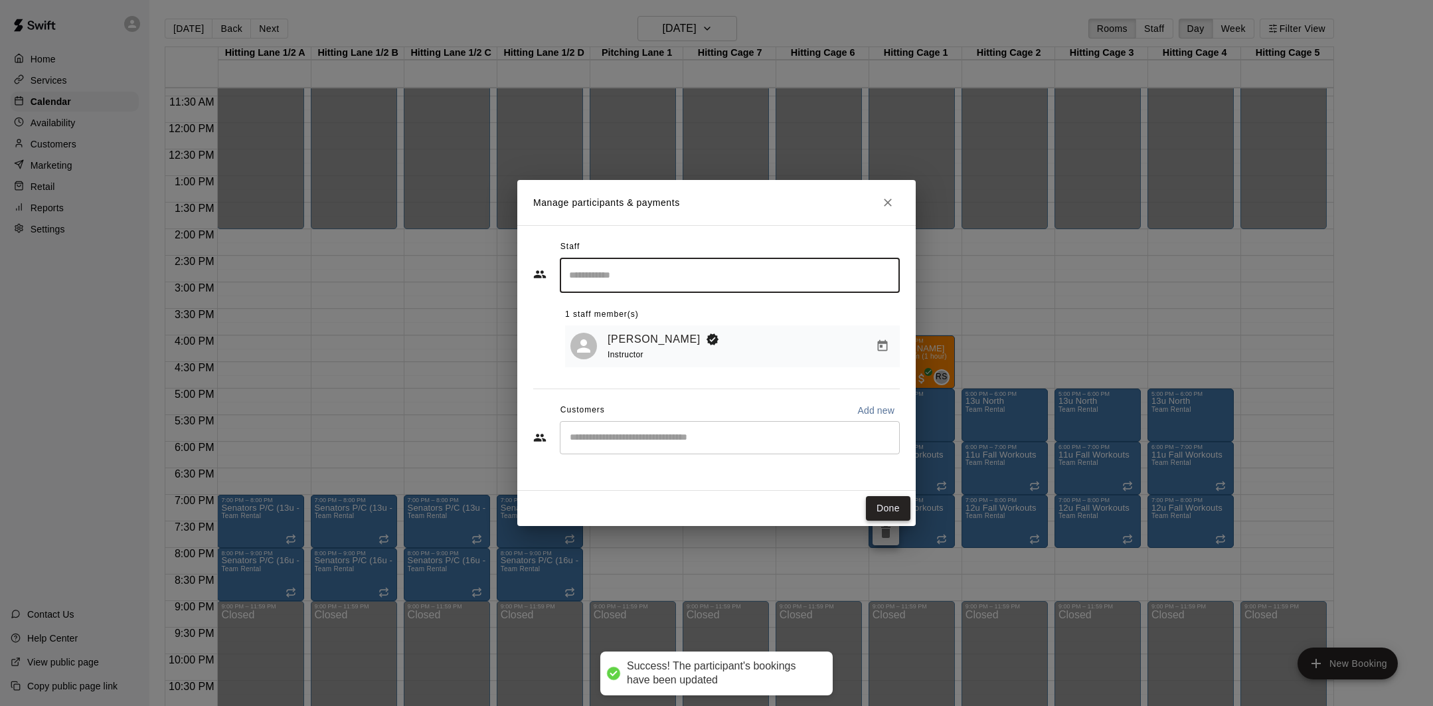
click at [898, 511] on button "Done" at bounding box center [888, 508] width 44 height 25
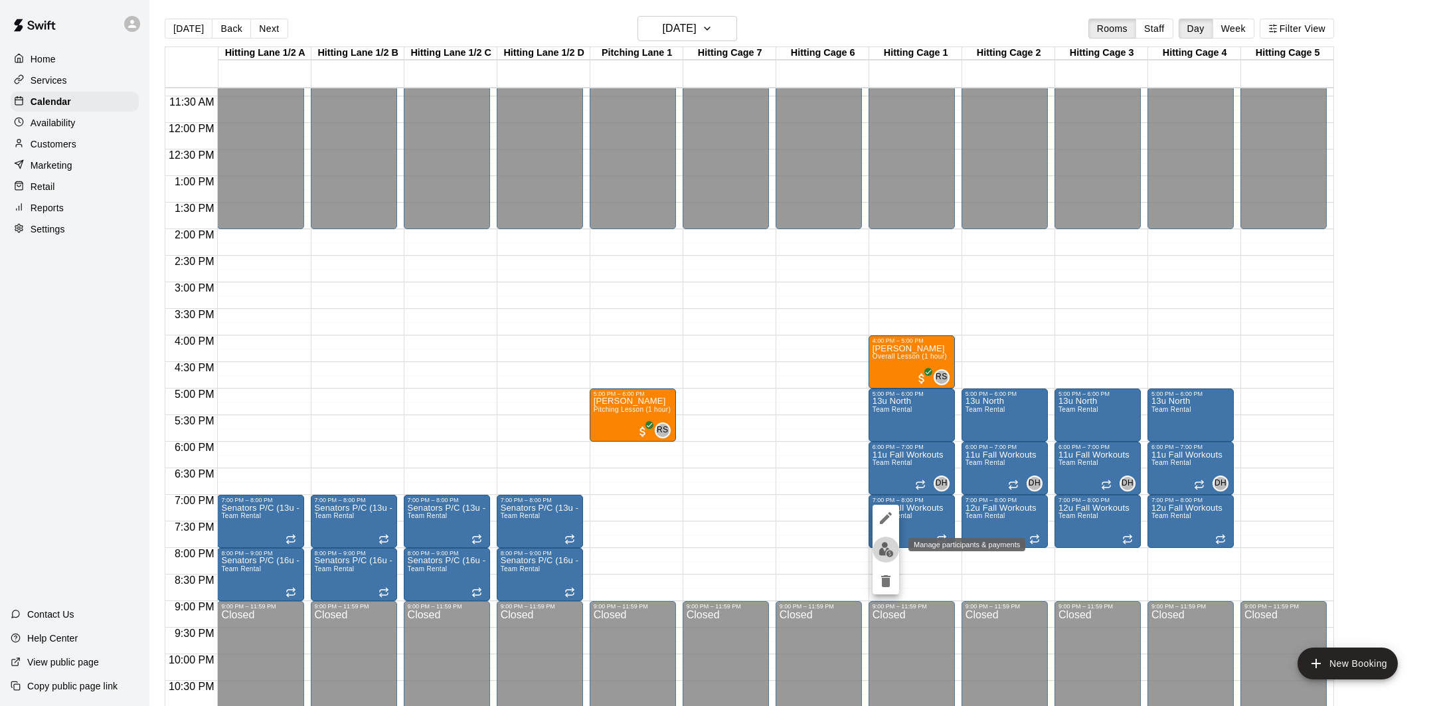
click at [883, 546] on img "edit" at bounding box center [885, 549] width 15 height 15
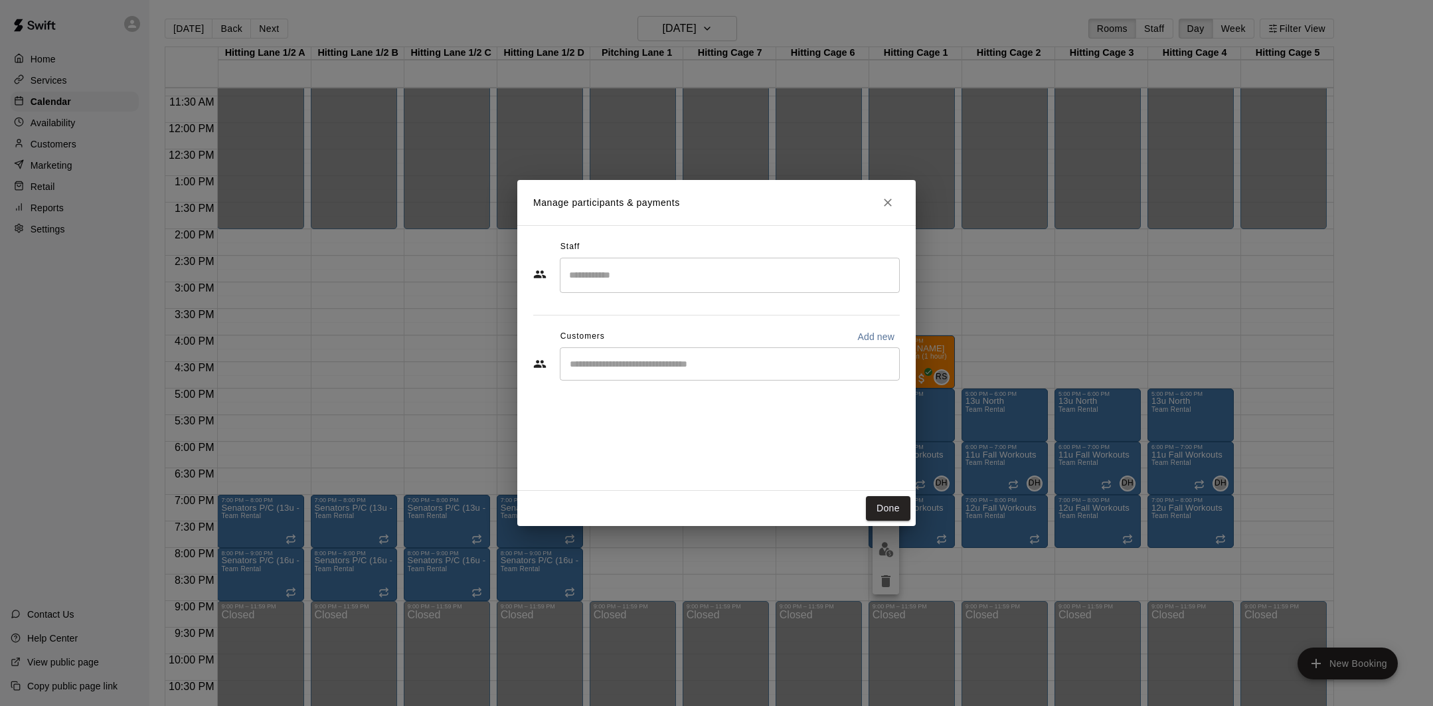
click at [682, 291] on div "​" at bounding box center [730, 275] width 340 height 35
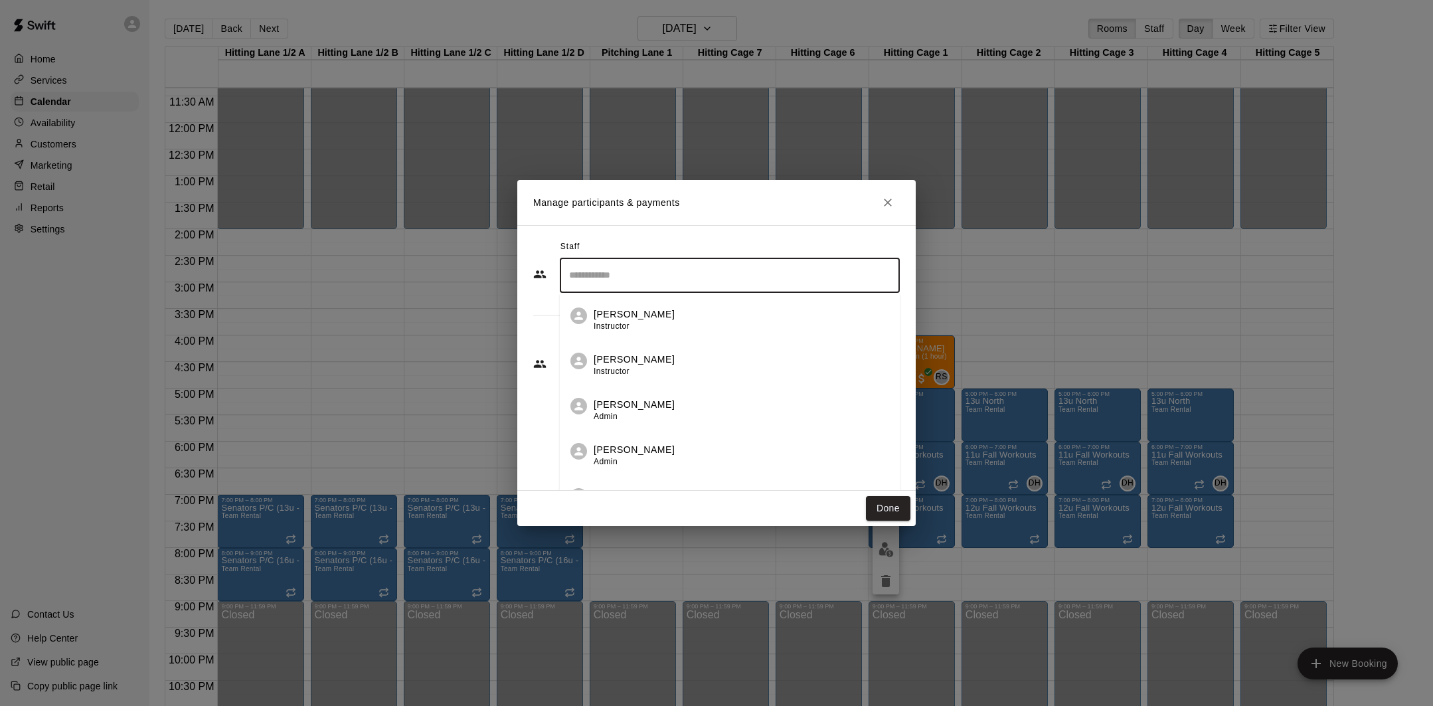
click at [683, 355] on div "[PERSON_NAME] Instructor" at bounding box center [741, 366] width 295 height 26
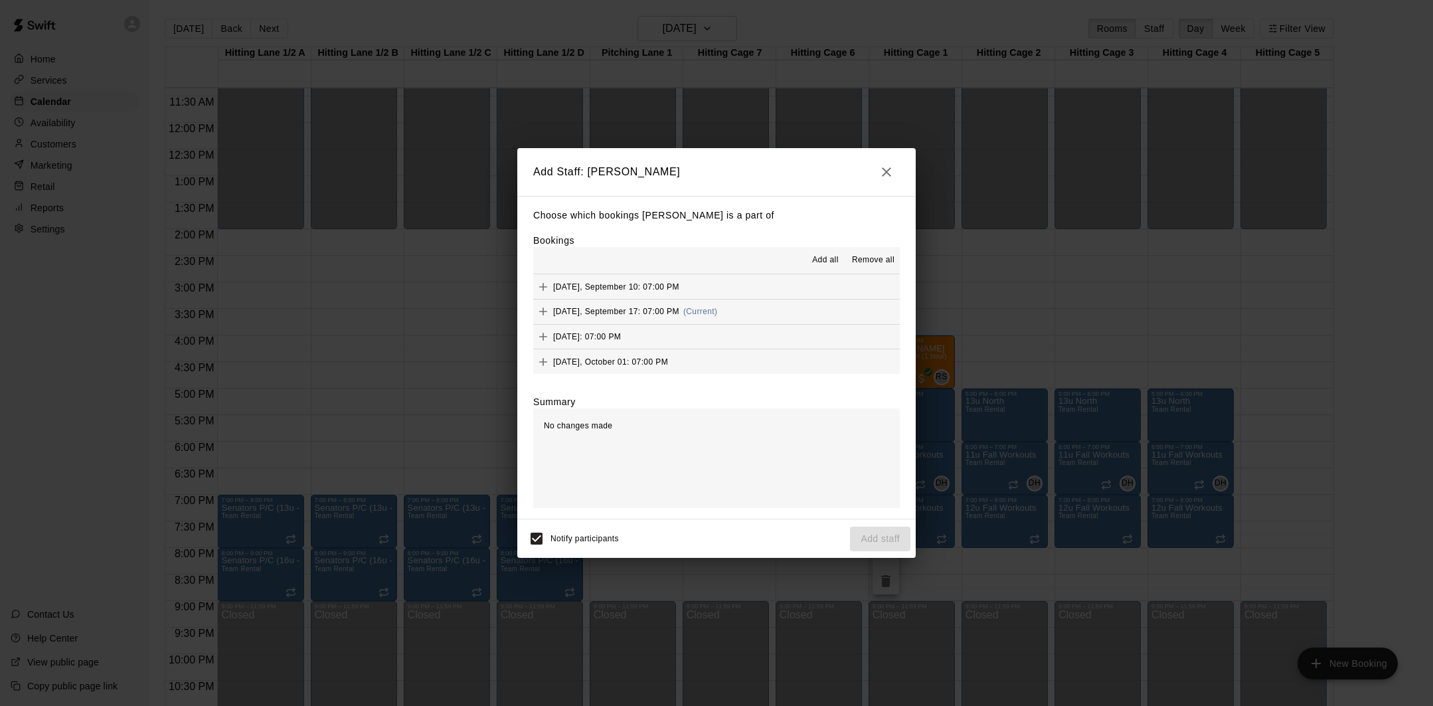
click at [631, 312] on span "[DATE], September 17: 07:00 PM" at bounding box center [616, 311] width 126 height 9
click at [868, 539] on button "Add staff" at bounding box center [880, 539] width 60 height 25
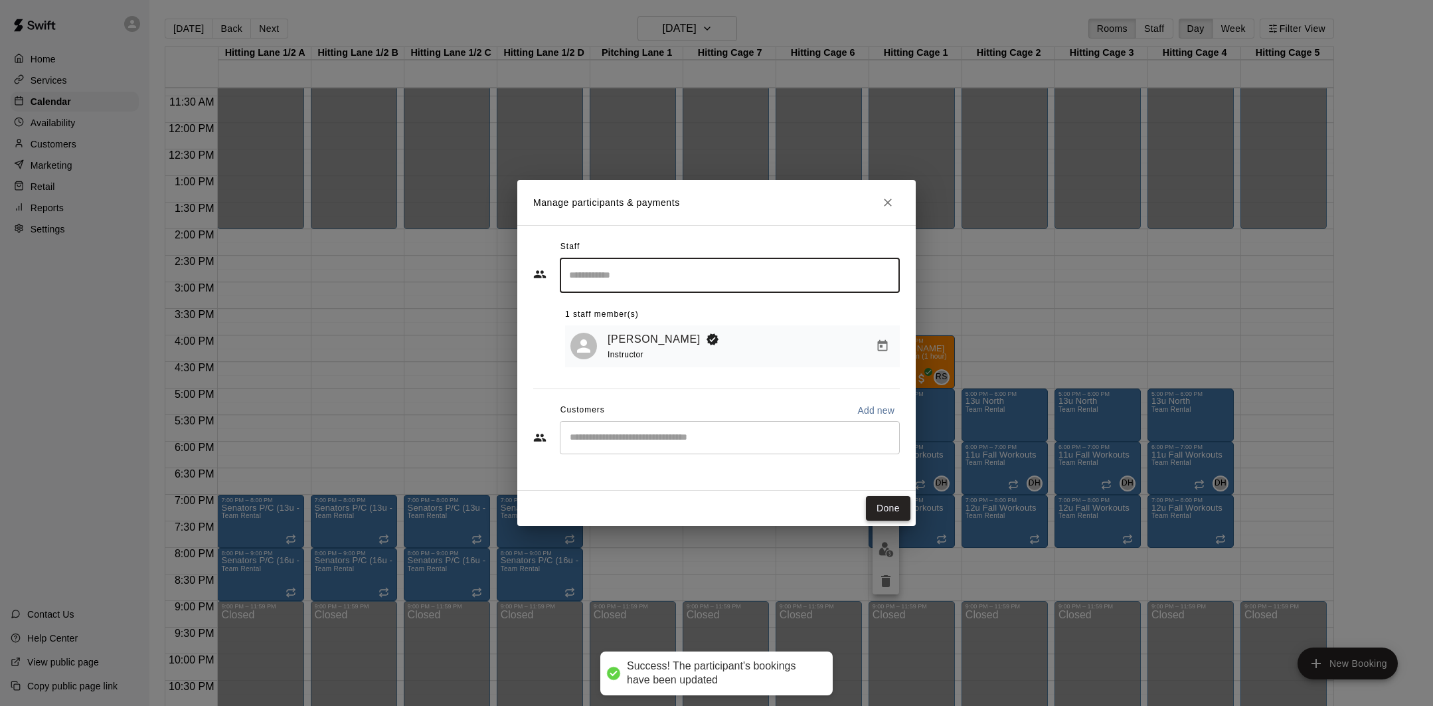
click at [888, 507] on button "Done" at bounding box center [888, 508] width 44 height 25
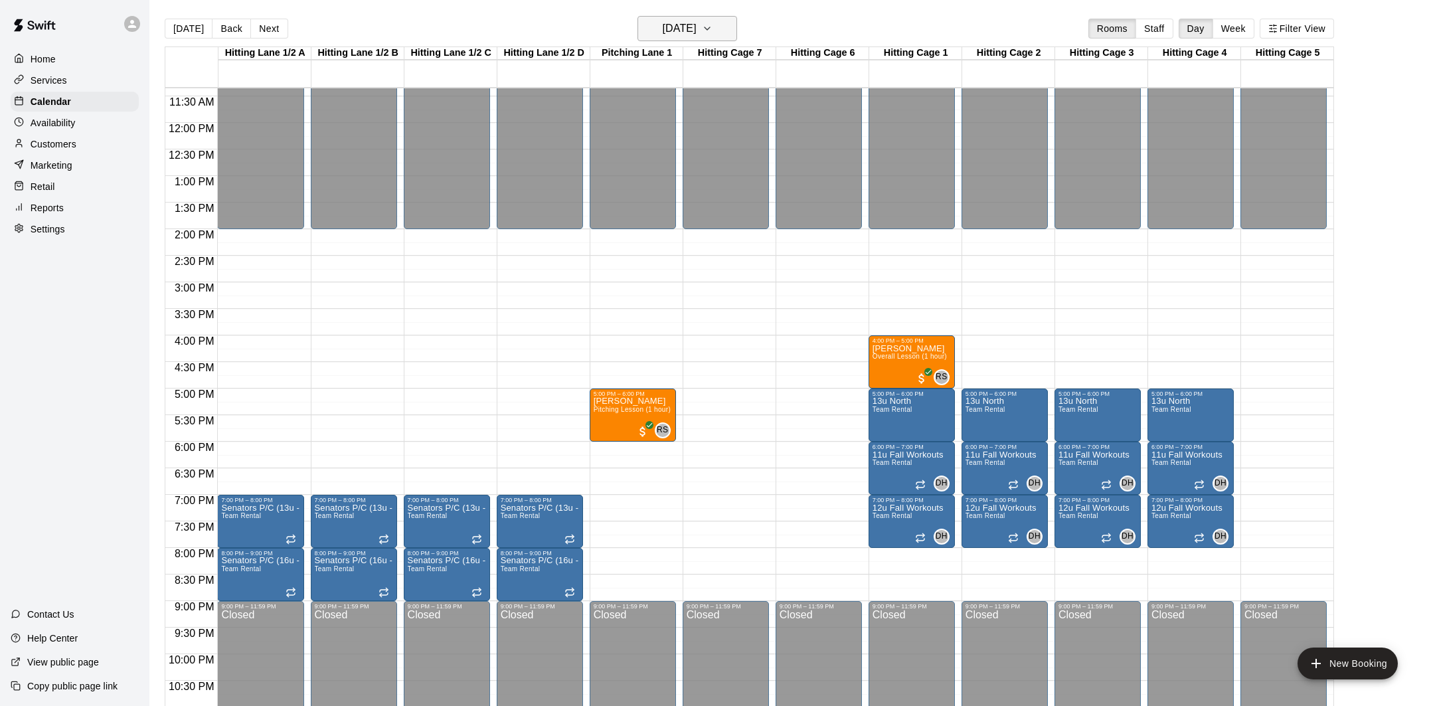
click at [694, 26] on h6 "[DATE]" at bounding box center [680, 28] width 34 height 19
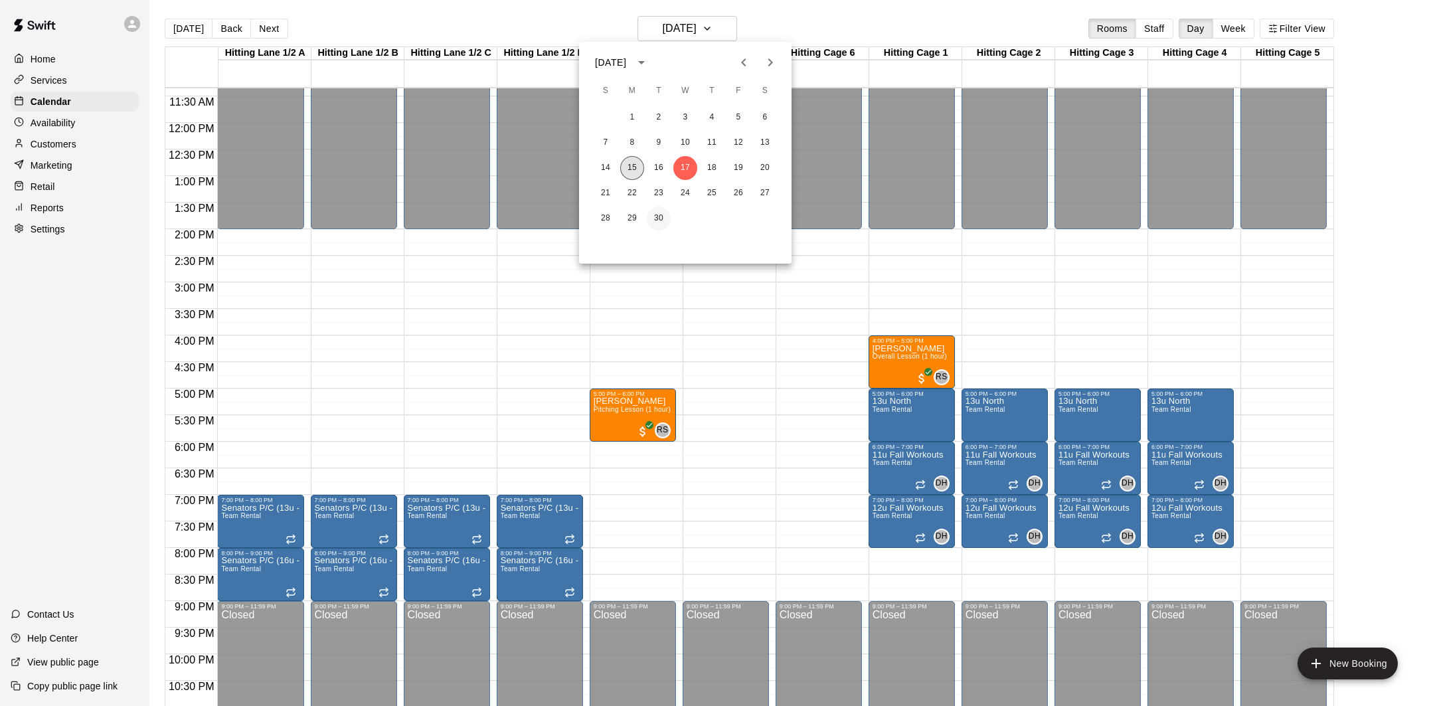
click at [637, 163] on button "15" at bounding box center [632, 168] width 24 height 24
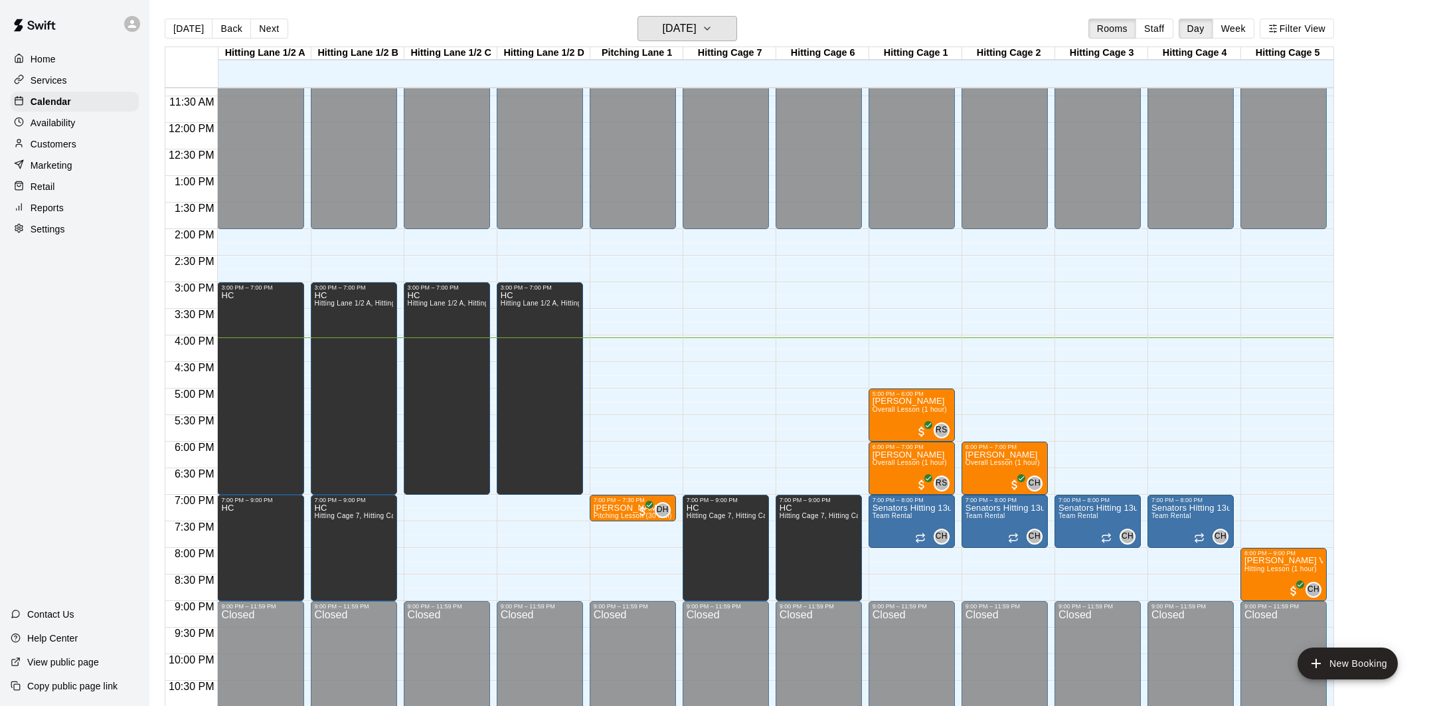
scroll to position [604, 0]
click at [685, 37] on h6 "[DATE]" at bounding box center [680, 28] width 34 height 19
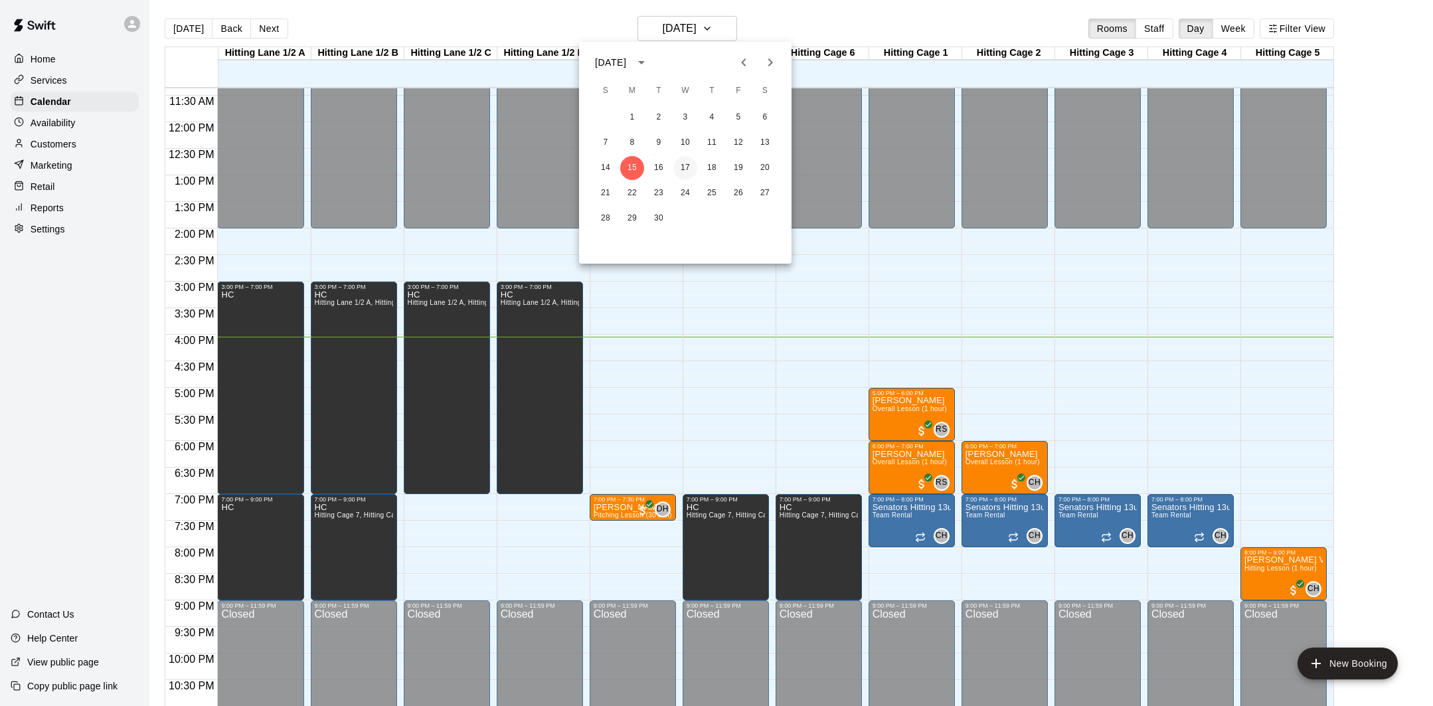
click at [678, 169] on button "17" at bounding box center [685, 168] width 24 height 24
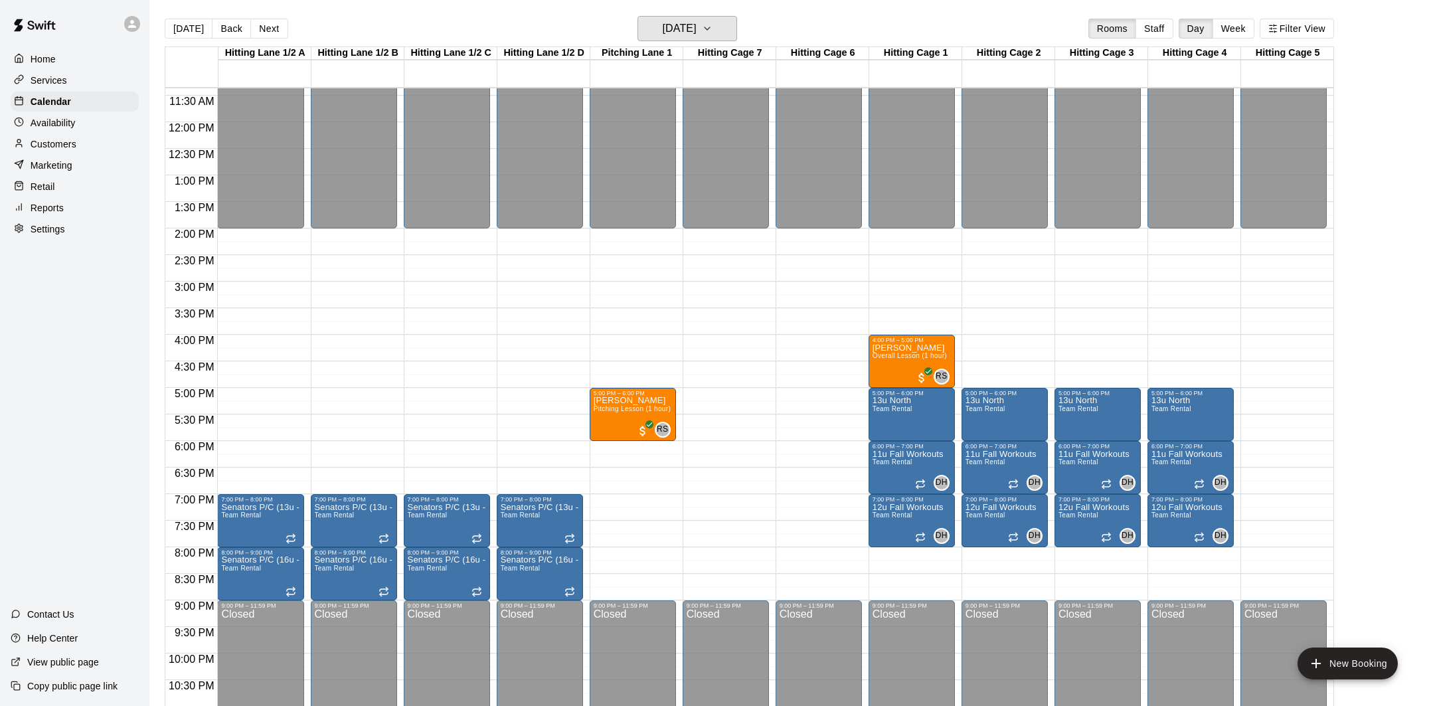
scroll to position [643, 0]
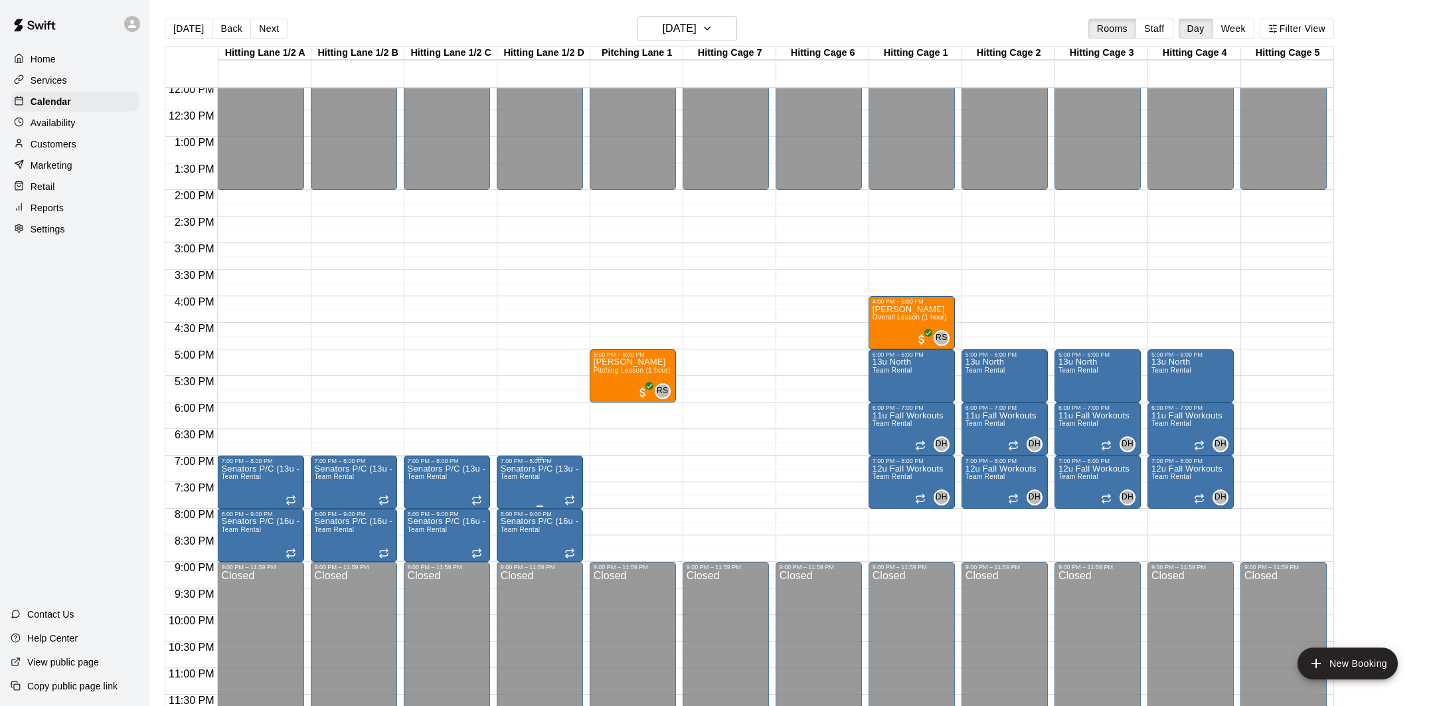
click at [562, 490] on div at bounding box center [716, 353] width 1433 height 706
drag, startPoint x: 288, startPoint y: 410, endPoint x: 284, endPoint y: 449, distance: 38.7
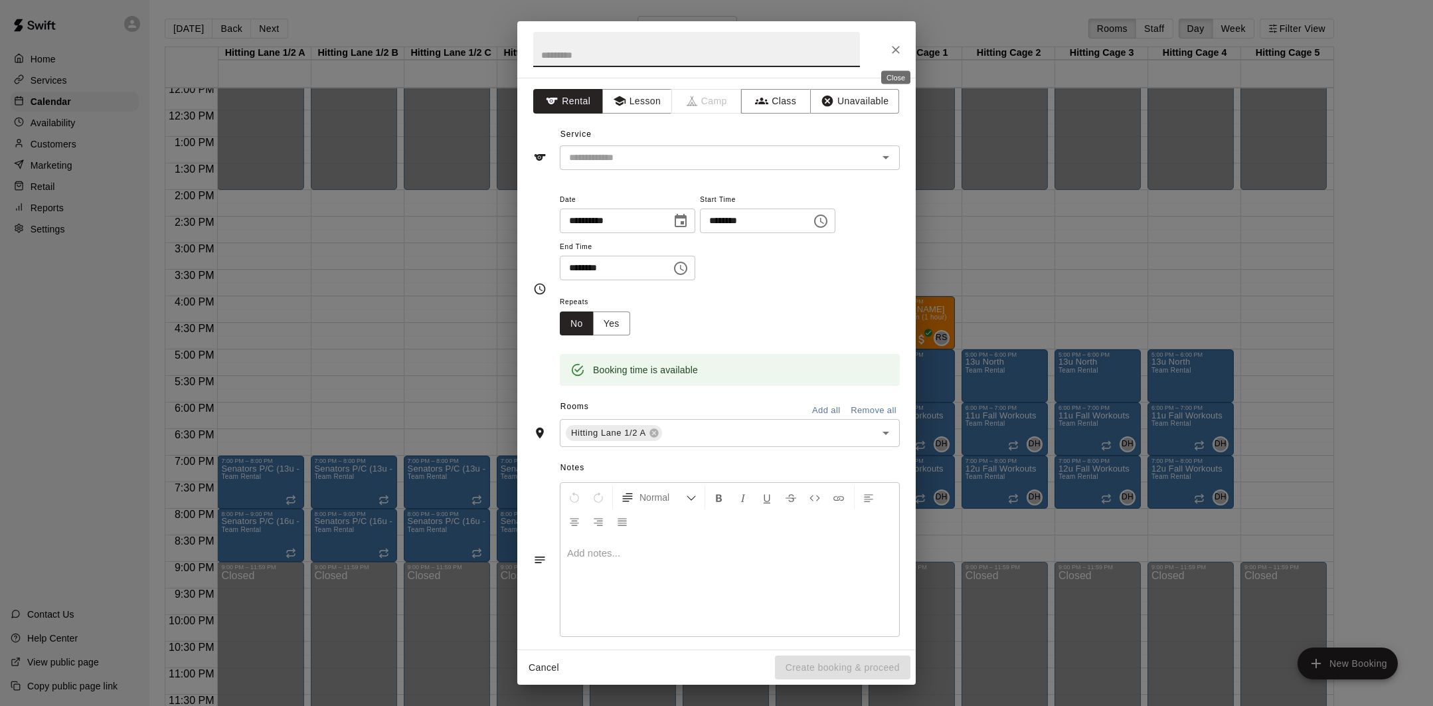
click at [896, 53] on icon "Close" at bounding box center [895, 49] width 13 height 13
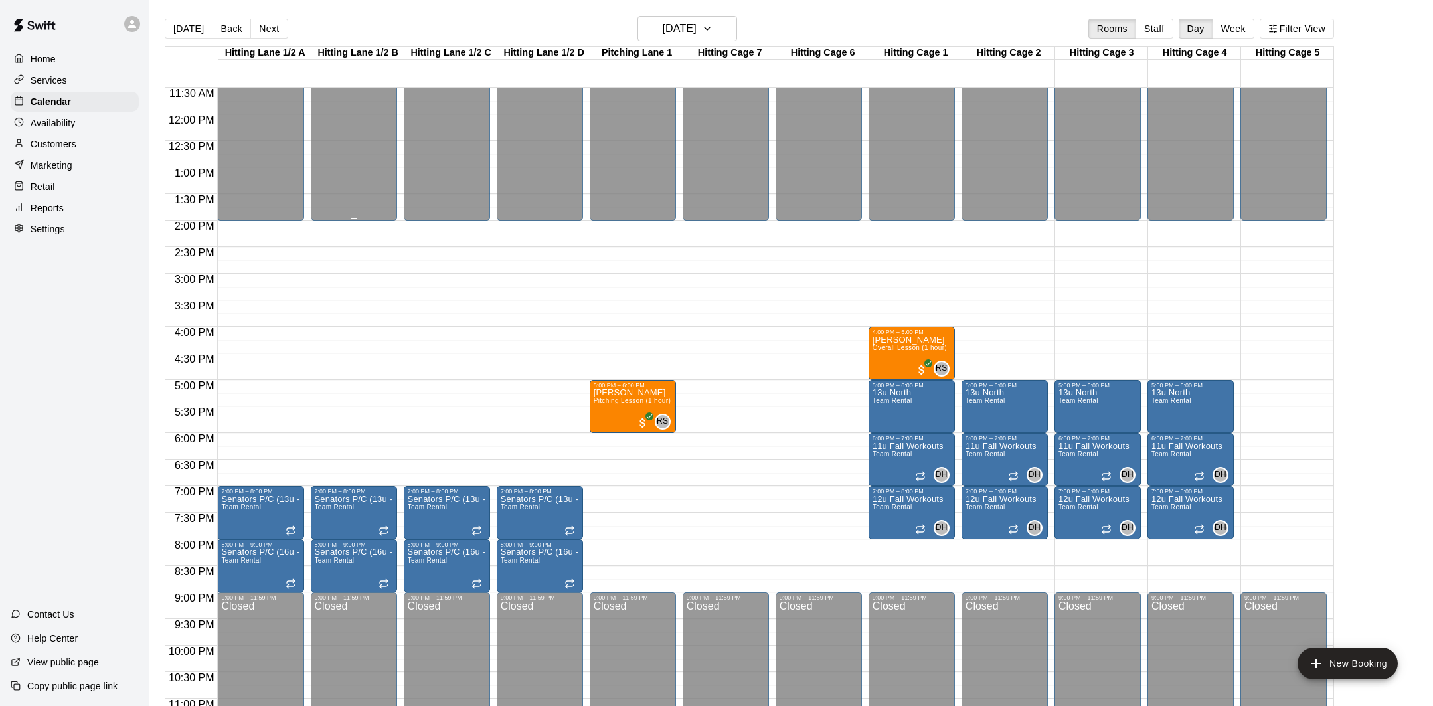
scroll to position [598, 0]
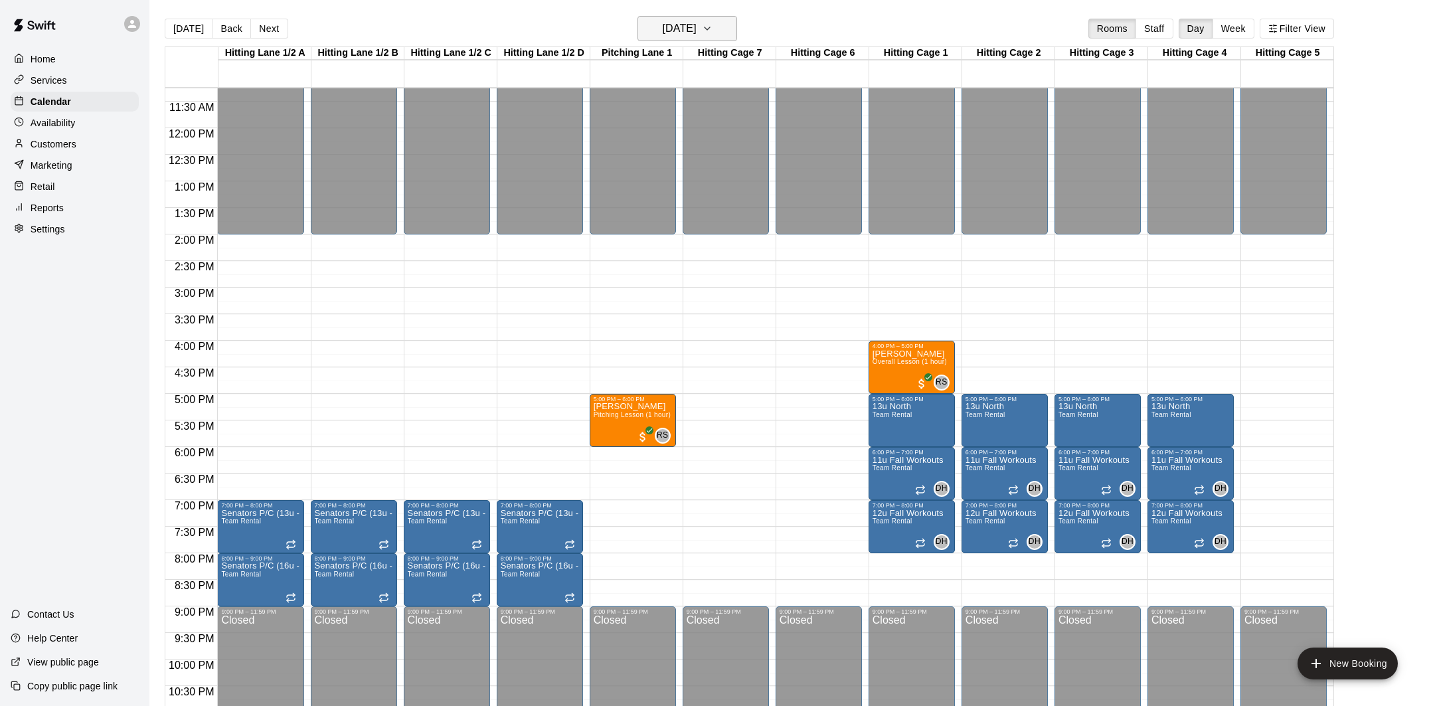
click at [637, 35] on button "[DATE]" at bounding box center [687, 28] width 100 height 25
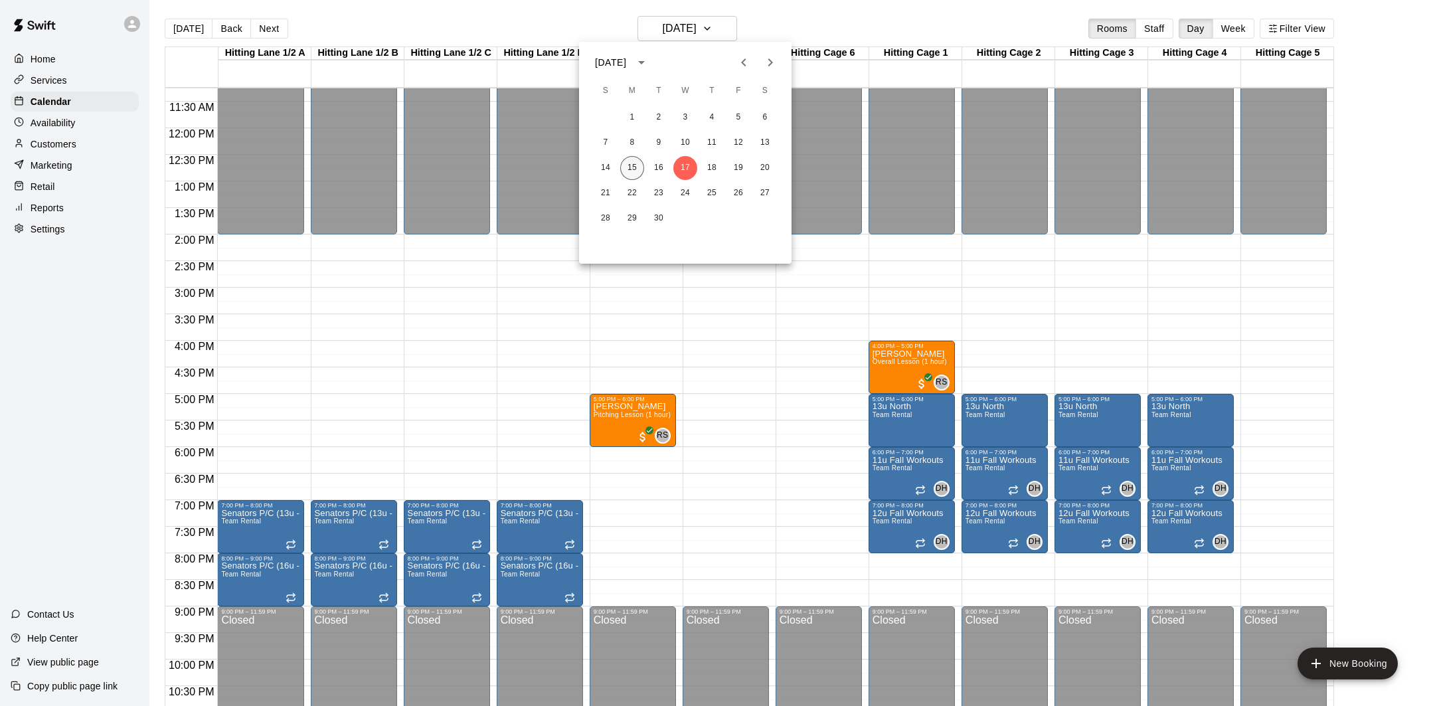
click at [628, 169] on button "15" at bounding box center [632, 168] width 24 height 24
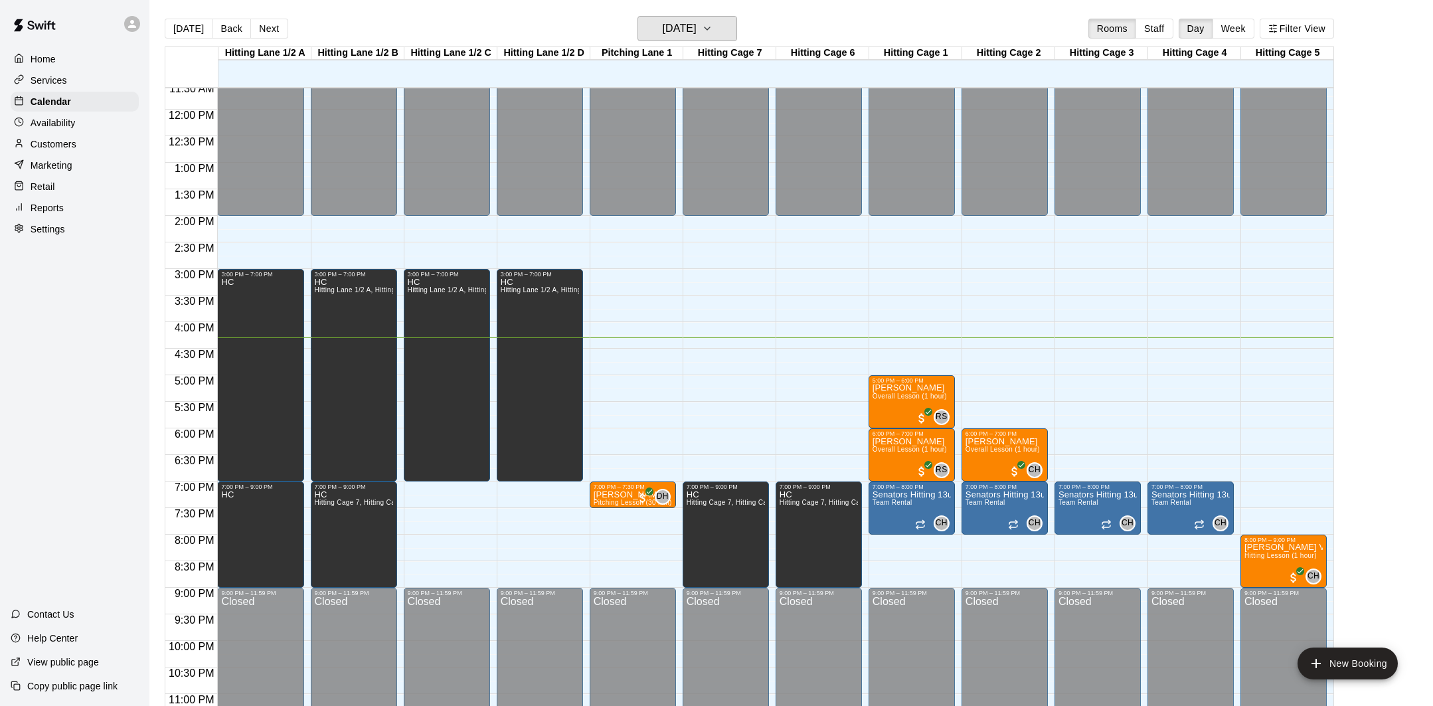
scroll to position [618, 0]
